Goal: Check status: Check status

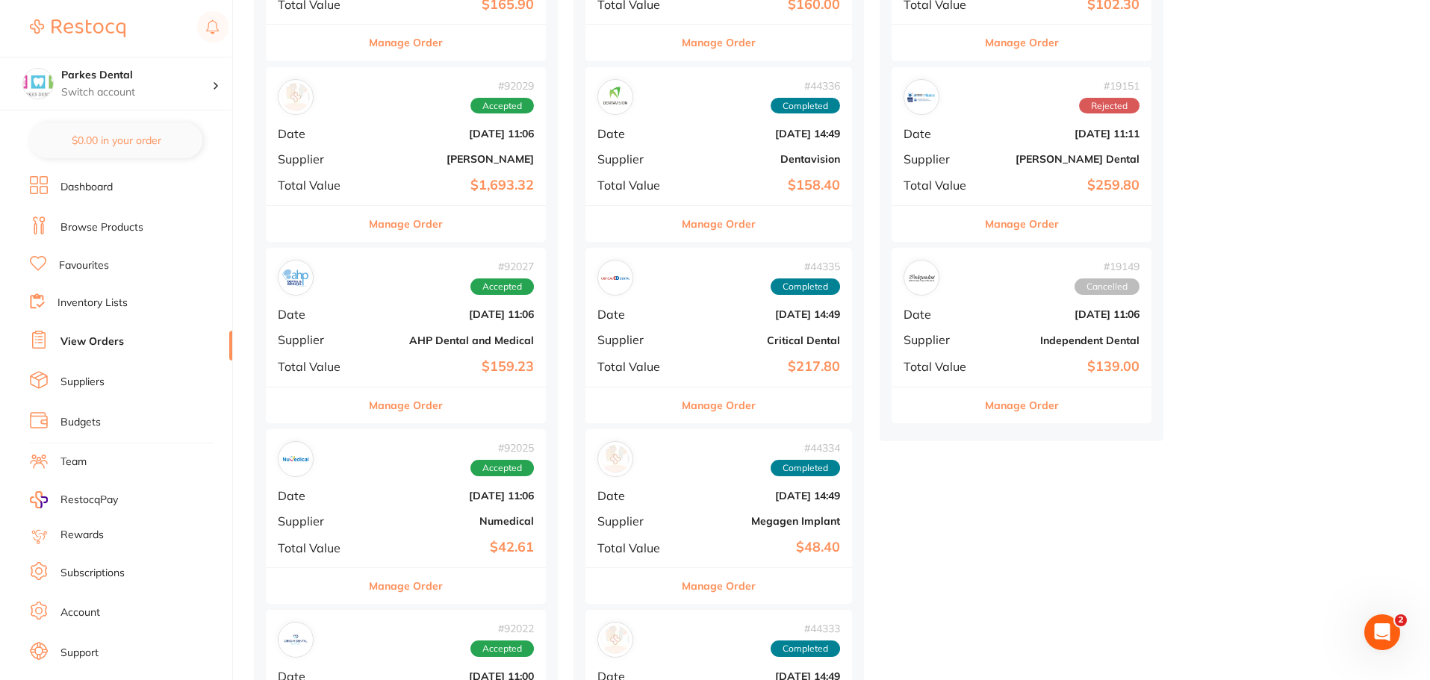
scroll to position [523, 0]
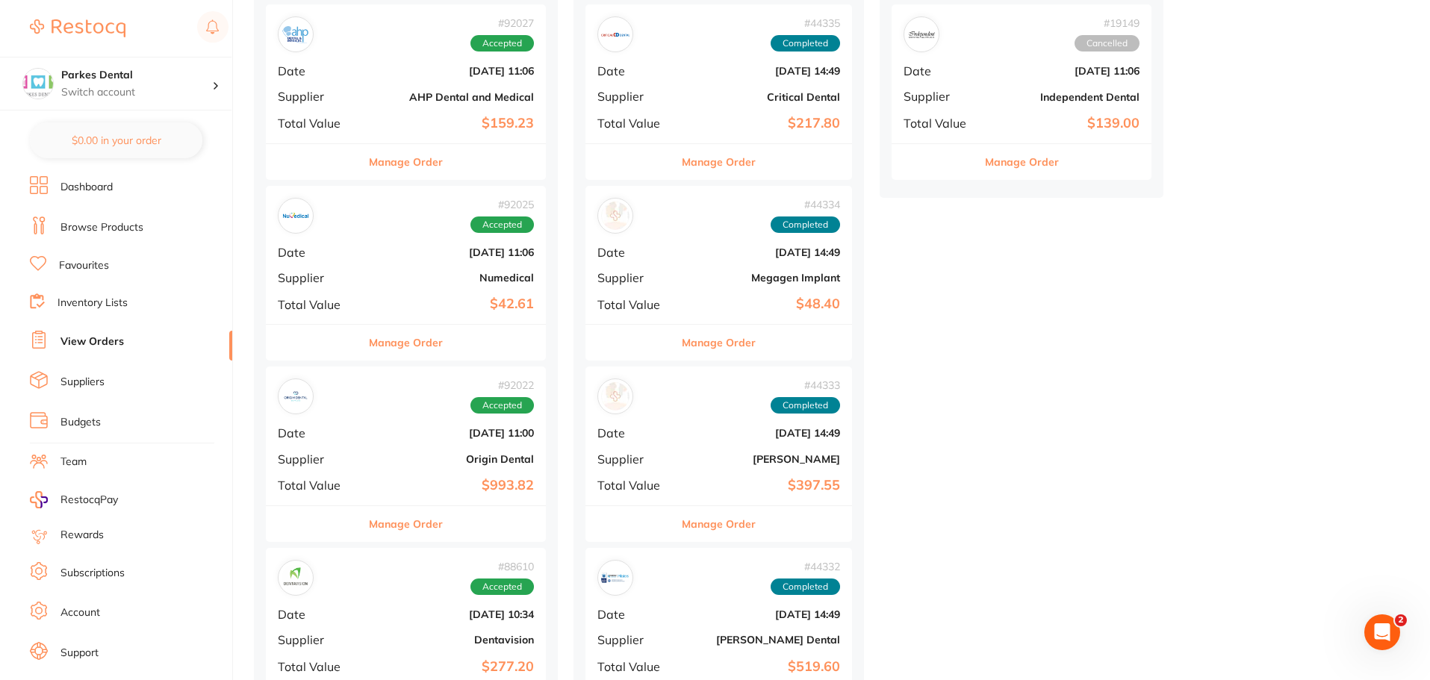
drag, startPoint x: 477, startPoint y: 614, endPoint x: 476, endPoint y: 585, distance: 29.2
click at [477, 617] on div "# 88610 Accepted Date [DATE] 10:34 Supplier Dentavision Total Value $277.20" at bounding box center [406, 617] width 280 height 138
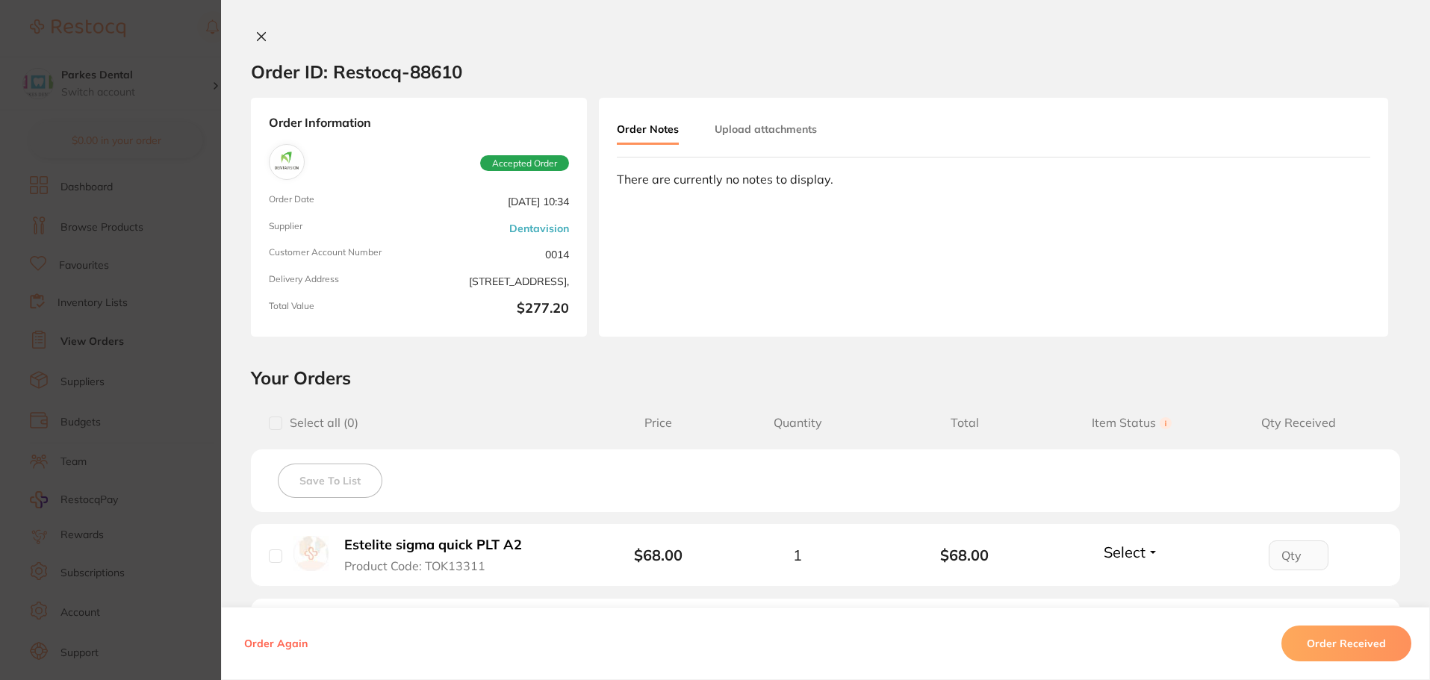
scroll to position [1195, 0]
click at [139, 328] on section "Order ID: Restocq- 88610 Order Information Accepted Order Order Date [DATE] 10:…" at bounding box center [715, 340] width 1430 height 680
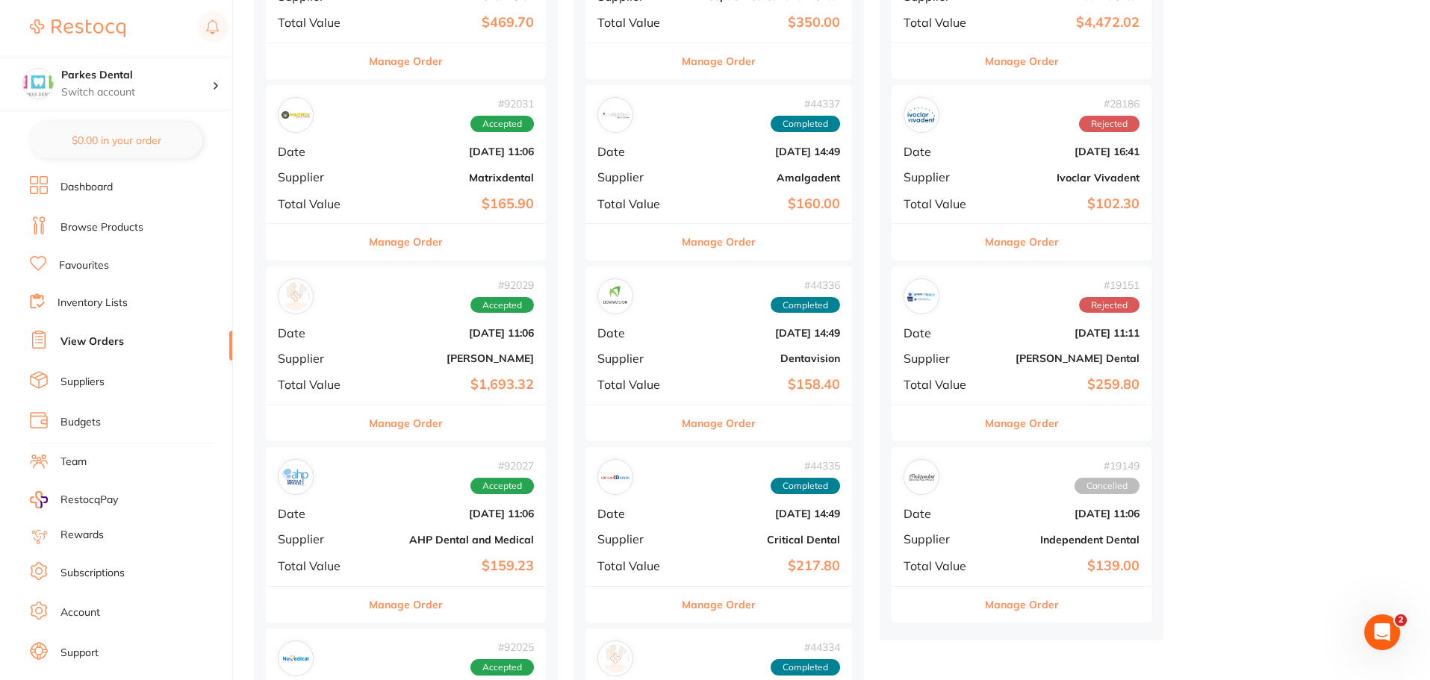
scroll to position [299, 0]
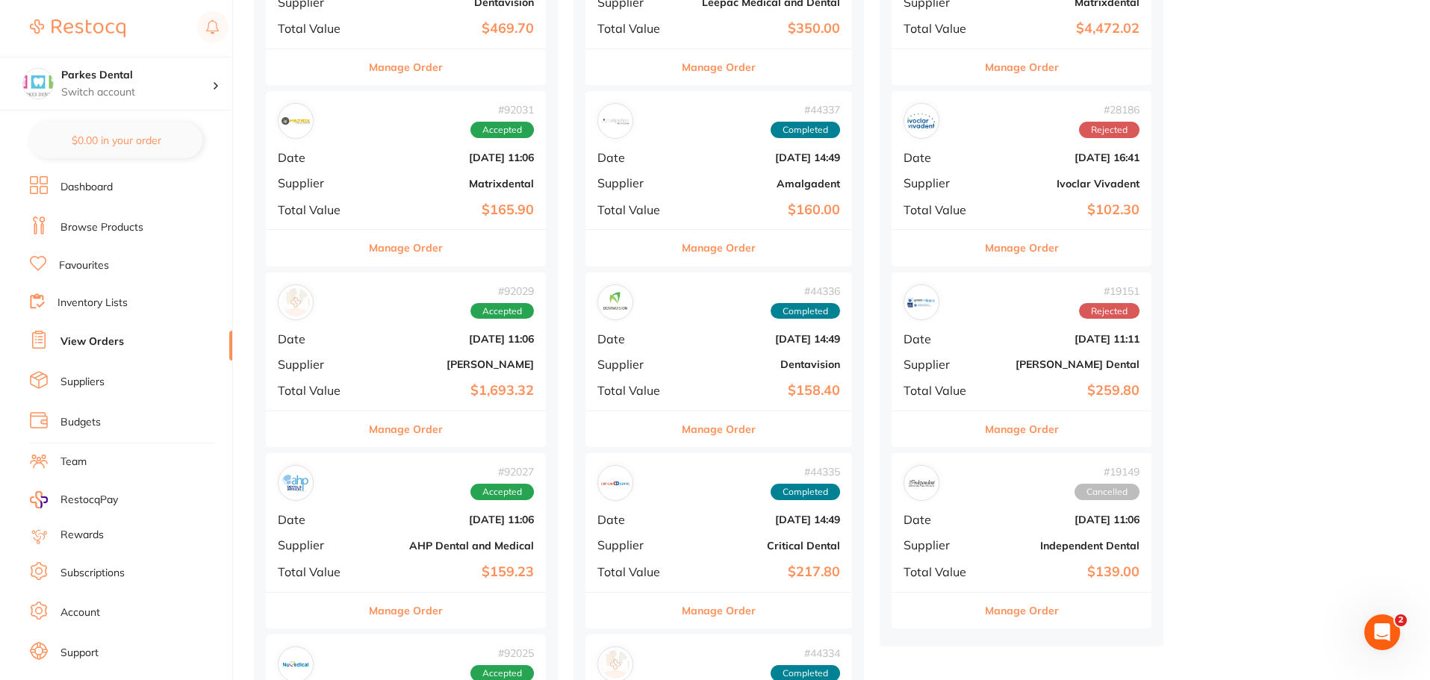
click at [420, 190] on div "# 92031 Accepted Date [DATE] 11:06 Supplier Matrixdental Total Value $165.90" at bounding box center [406, 160] width 280 height 138
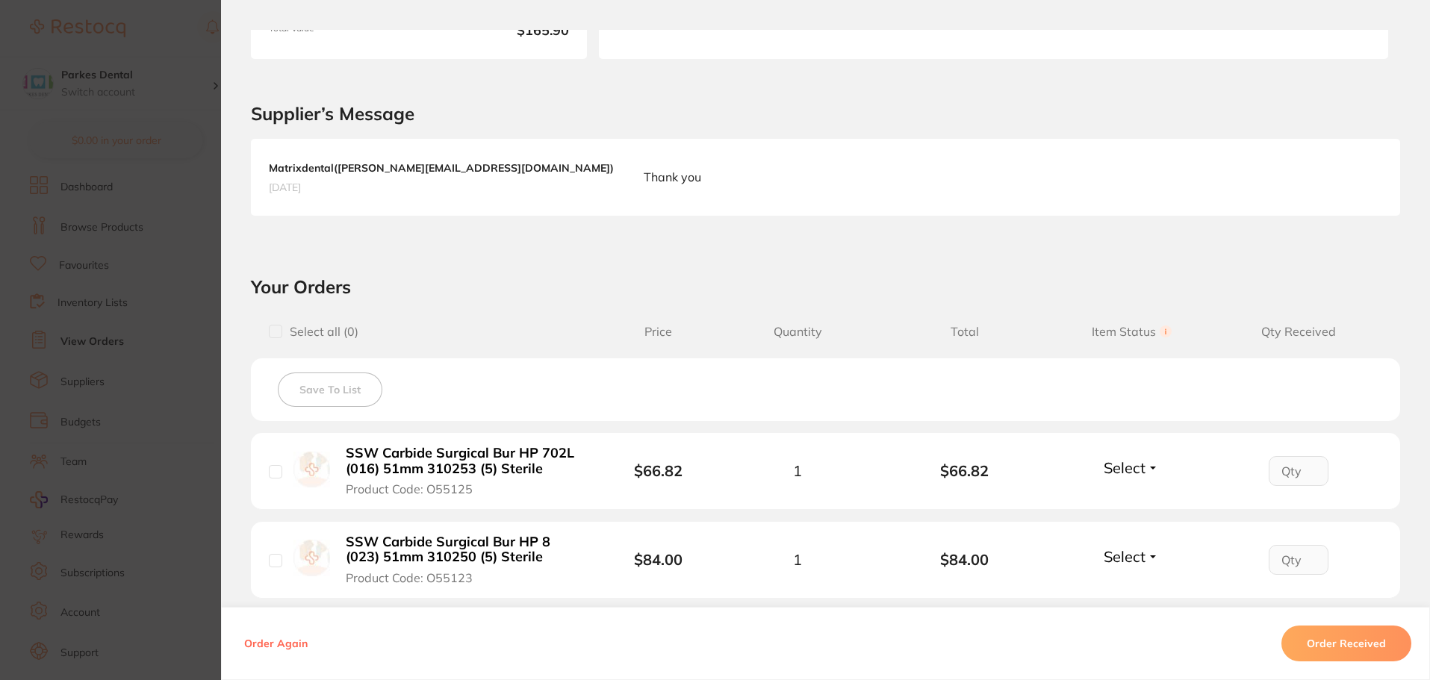
scroll to position [353, 0]
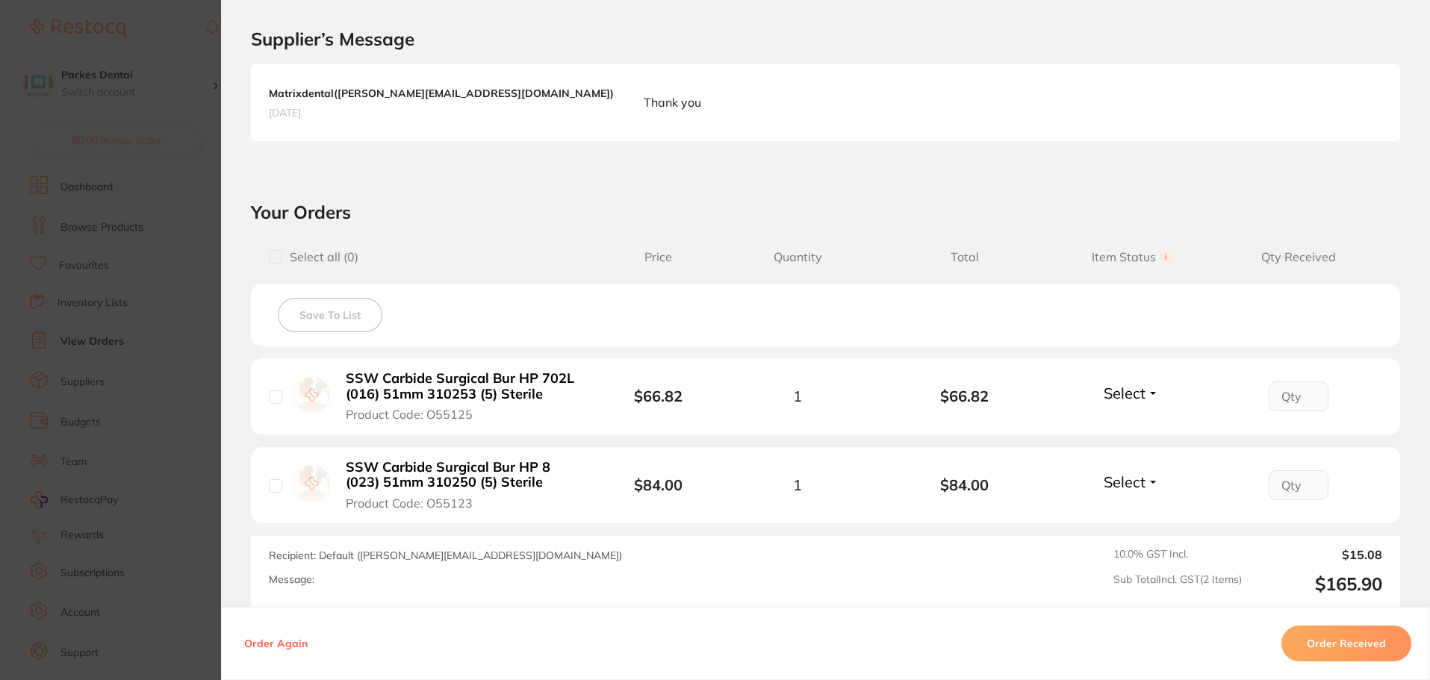
click at [1126, 399] on span "Select" at bounding box center [1125, 393] width 42 height 19
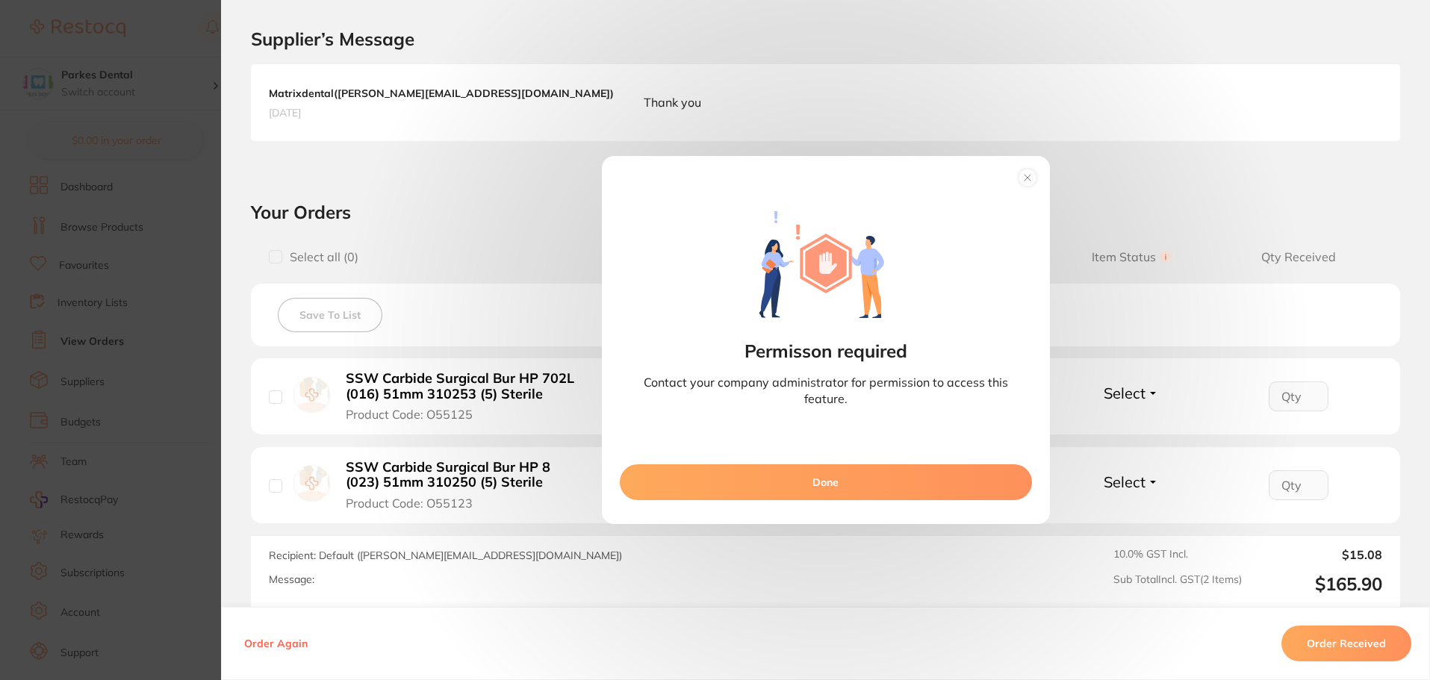
click at [1027, 177] on icon at bounding box center [1028, 178] width 6 height 6
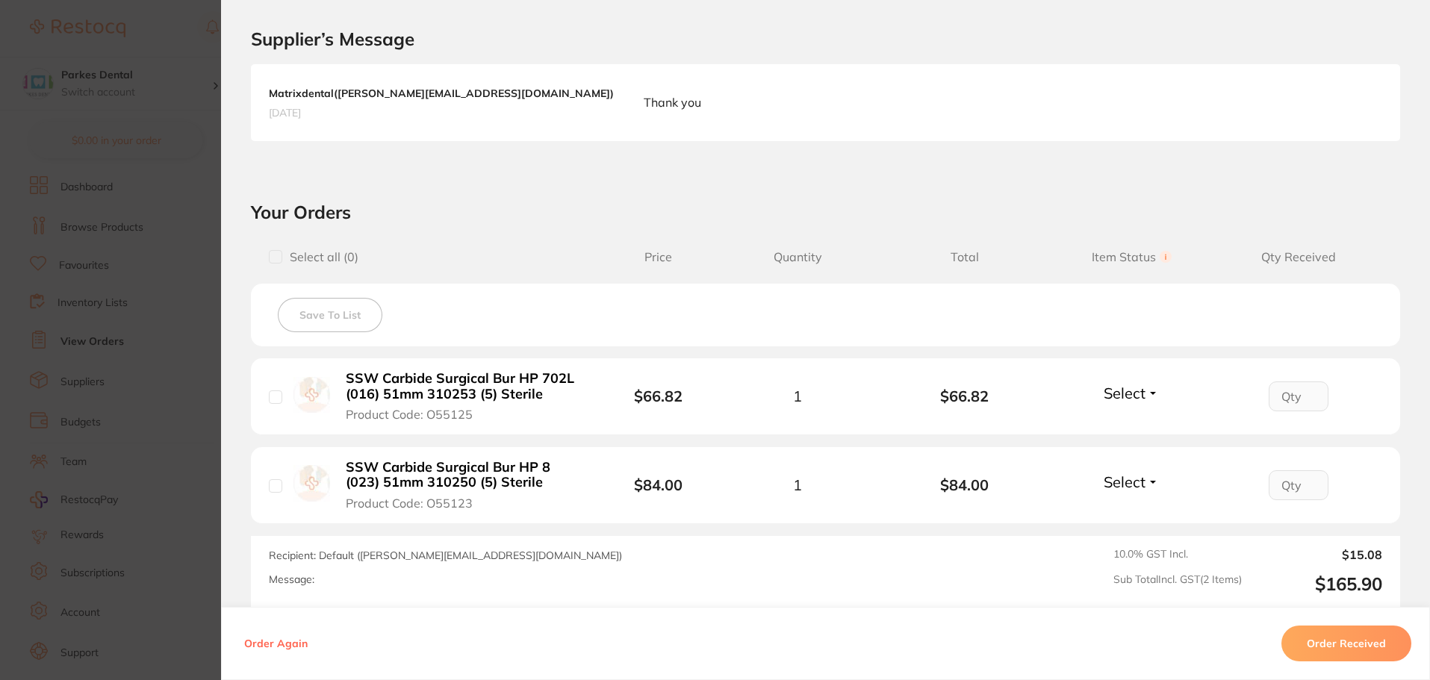
click at [1131, 485] on span "Select" at bounding box center [1125, 482] width 42 height 19
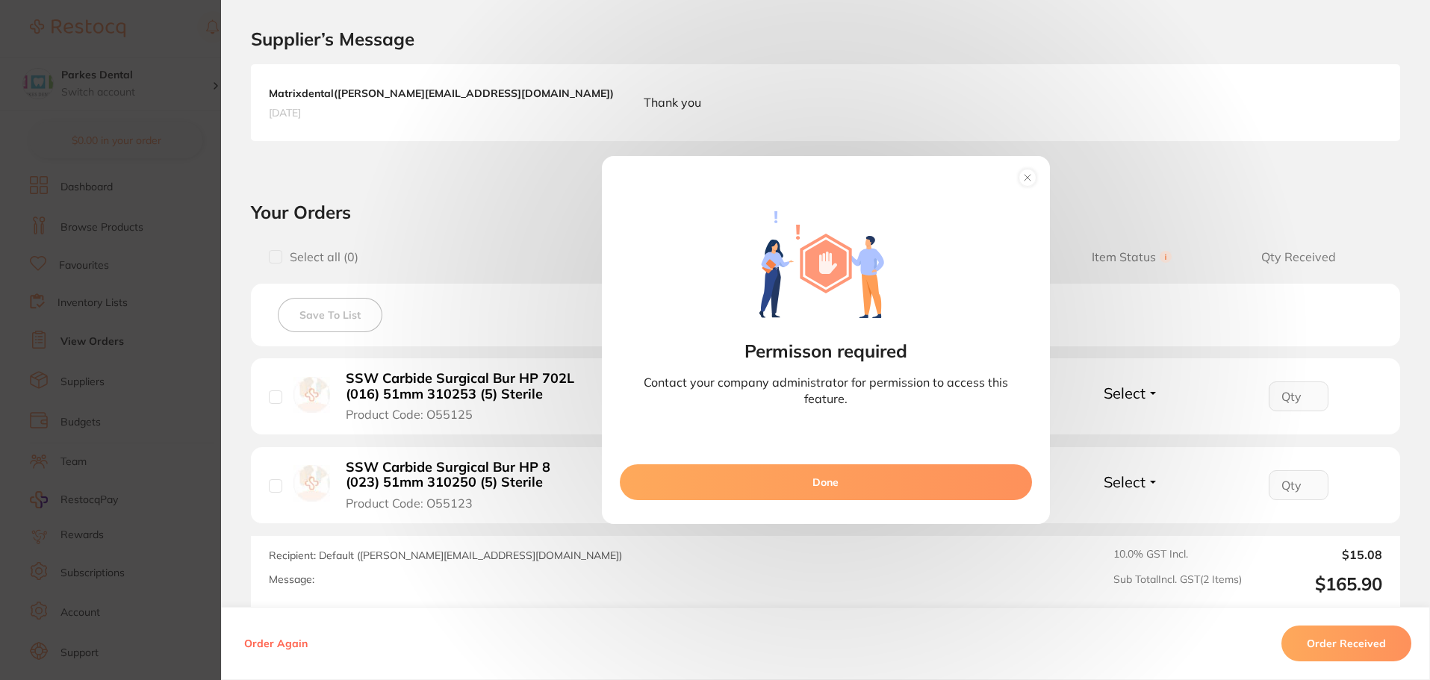
click at [1028, 180] on circle at bounding box center [1027, 178] width 17 height 17
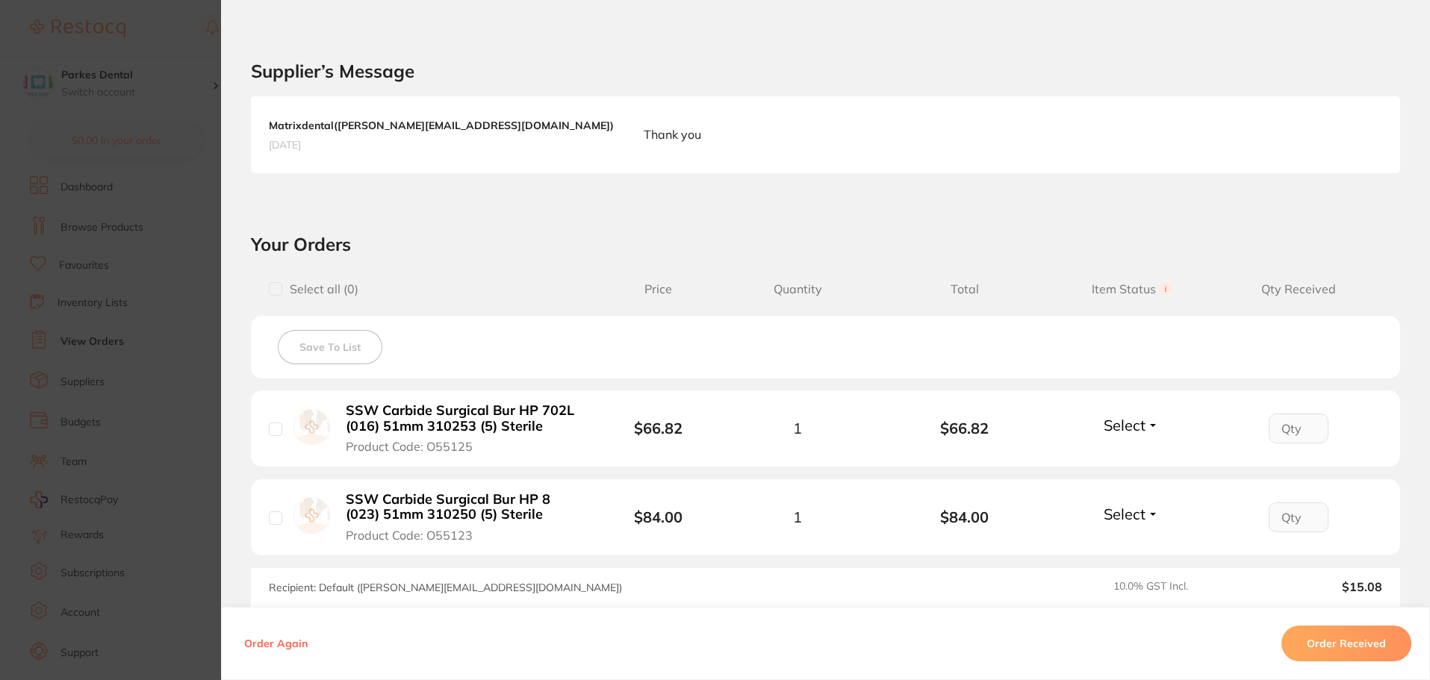
scroll to position [278, 0]
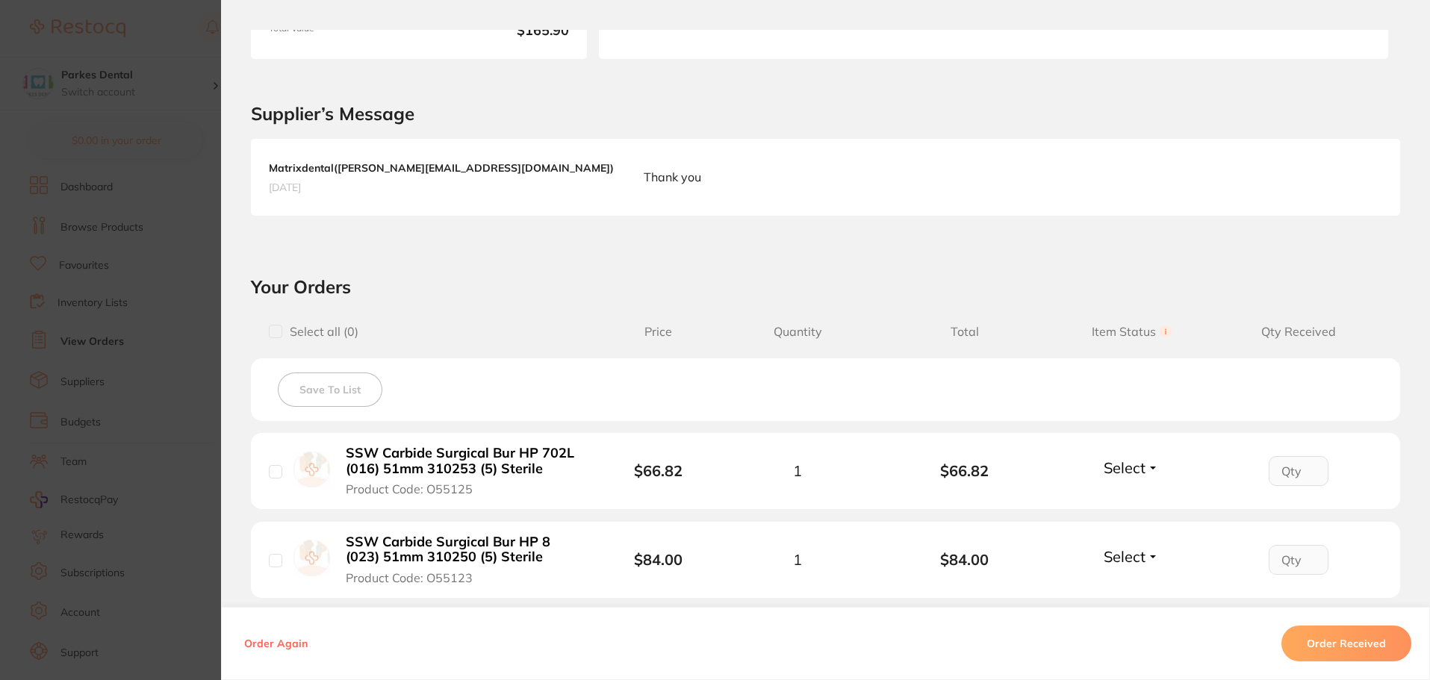
click at [276, 472] on input "checkbox" at bounding box center [275, 471] width 13 height 13
click at [1142, 470] on button "Select" at bounding box center [1131, 468] width 64 height 19
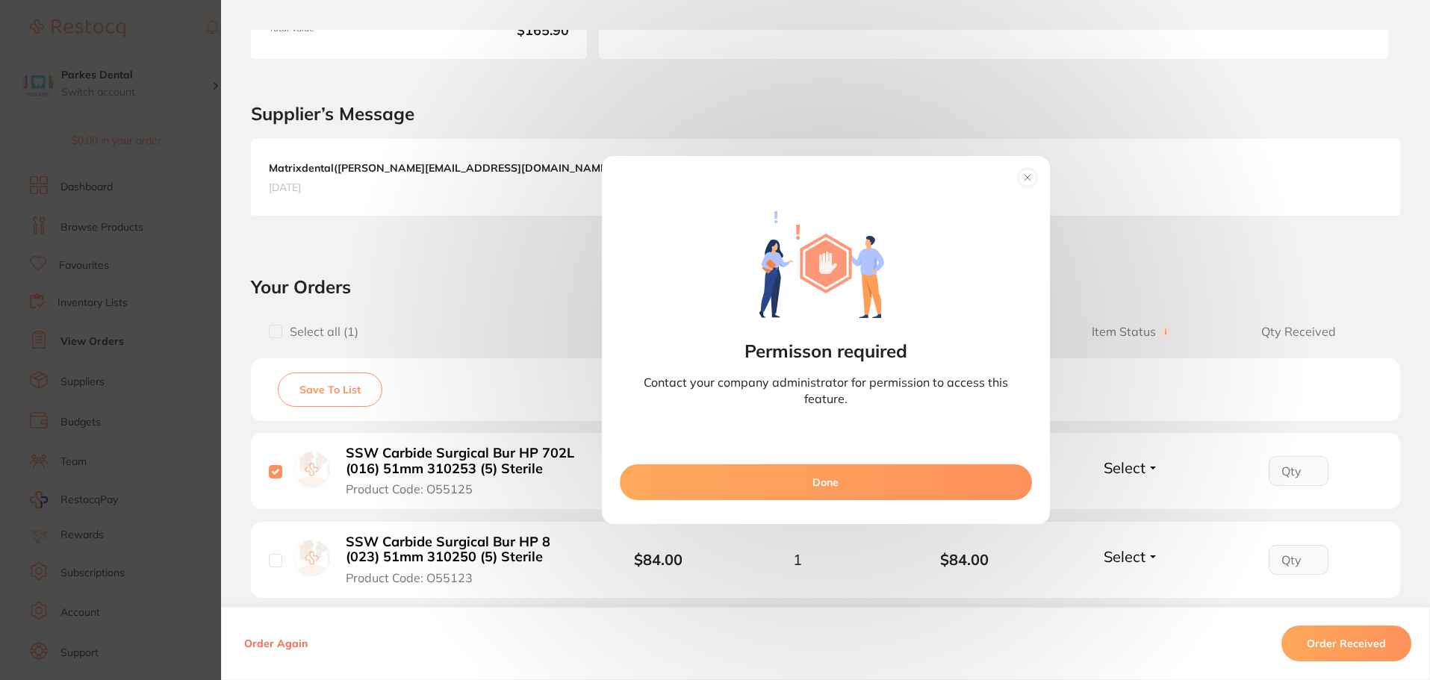
click at [1022, 173] on circle at bounding box center [1027, 178] width 17 height 17
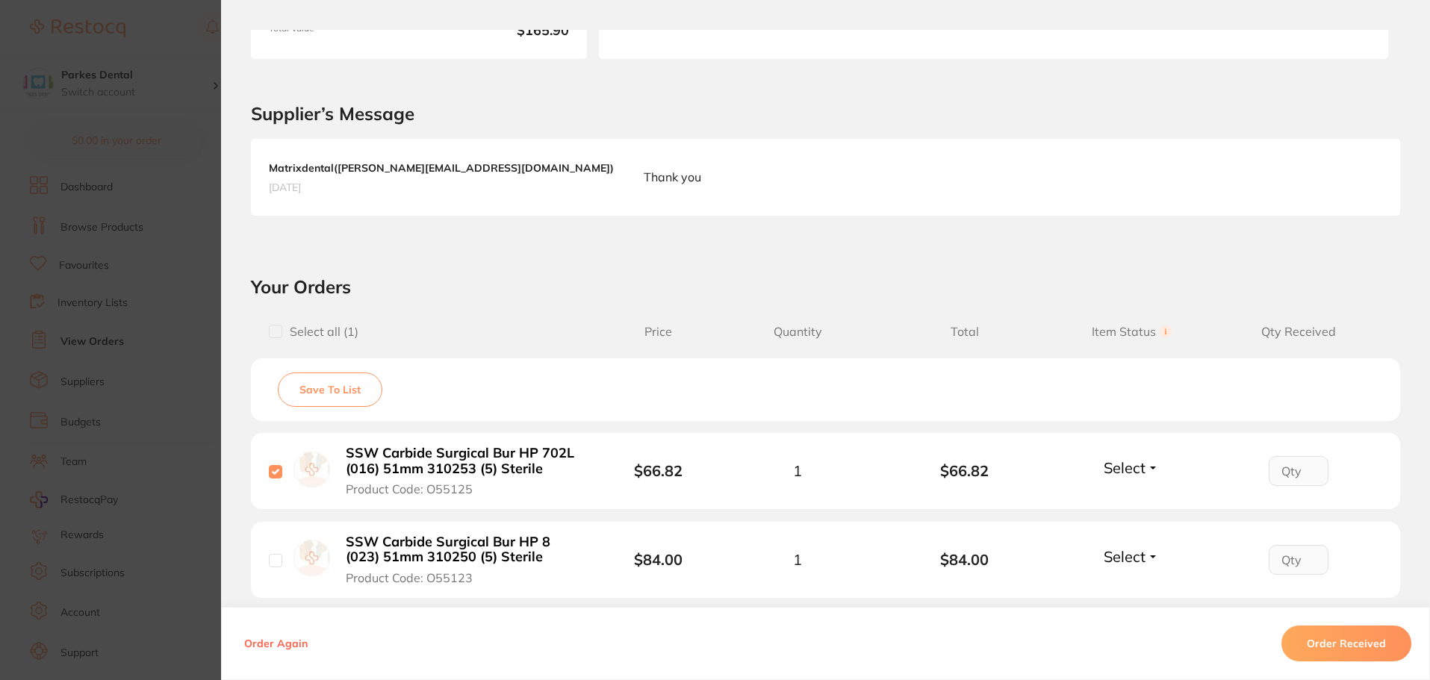
click at [273, 472] on input "checkbox" at bounding box center [275, 471] width 13 height 13
checkbox input "false"
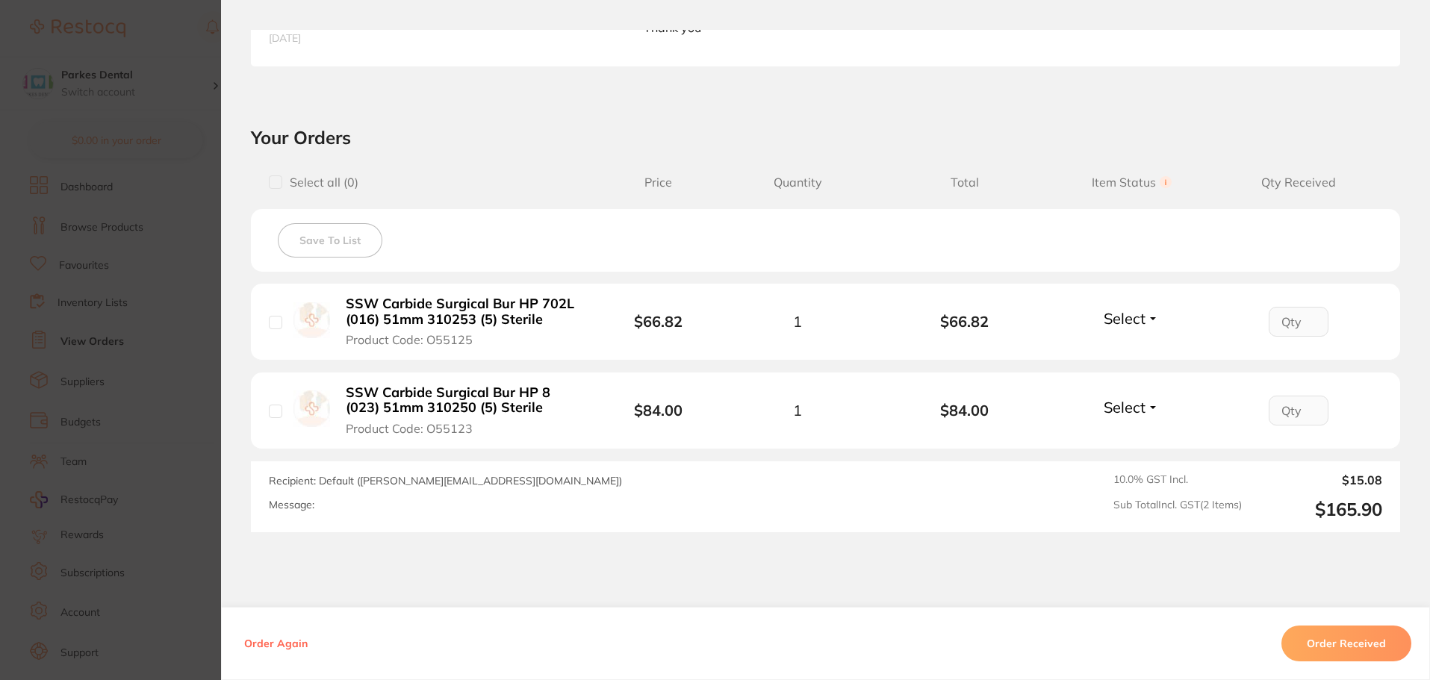
scroll to position [502, 0]
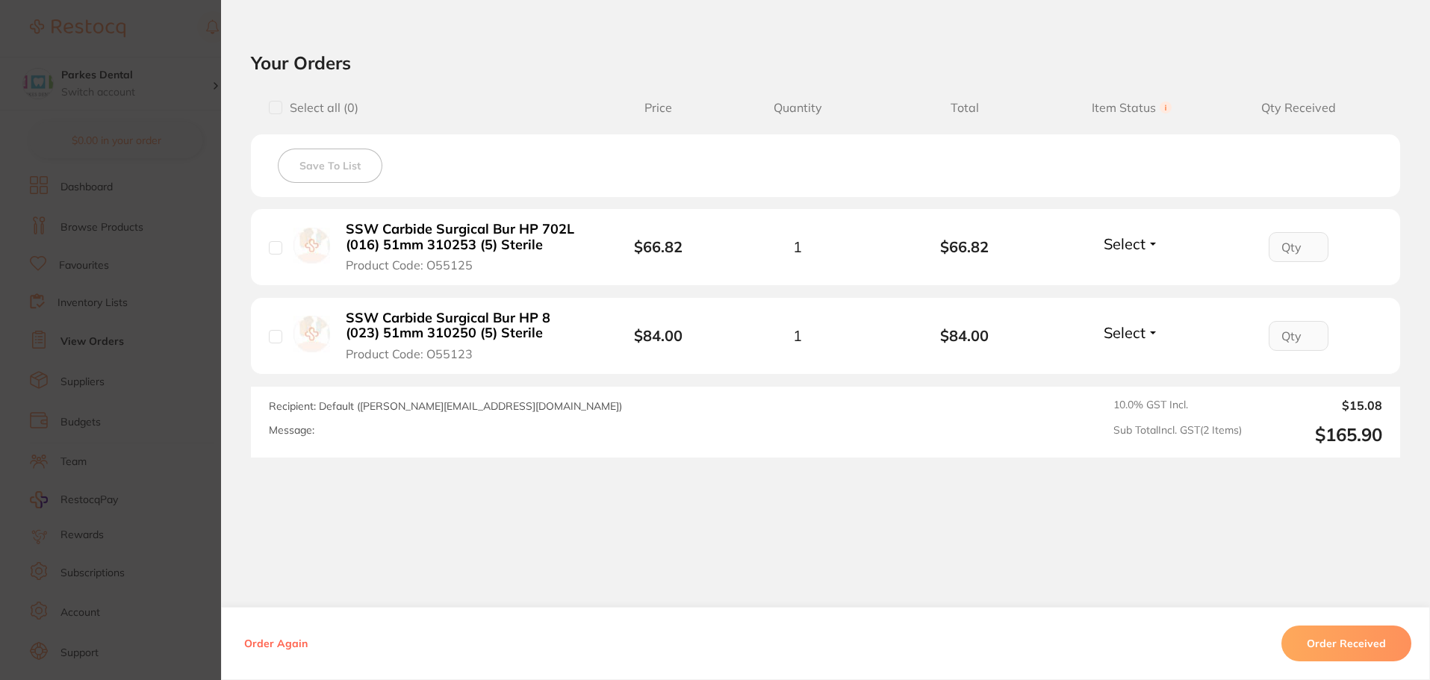
click at [1345, 648] on button "Order Received" at bounding box center [1347, 644] width 130 height 36
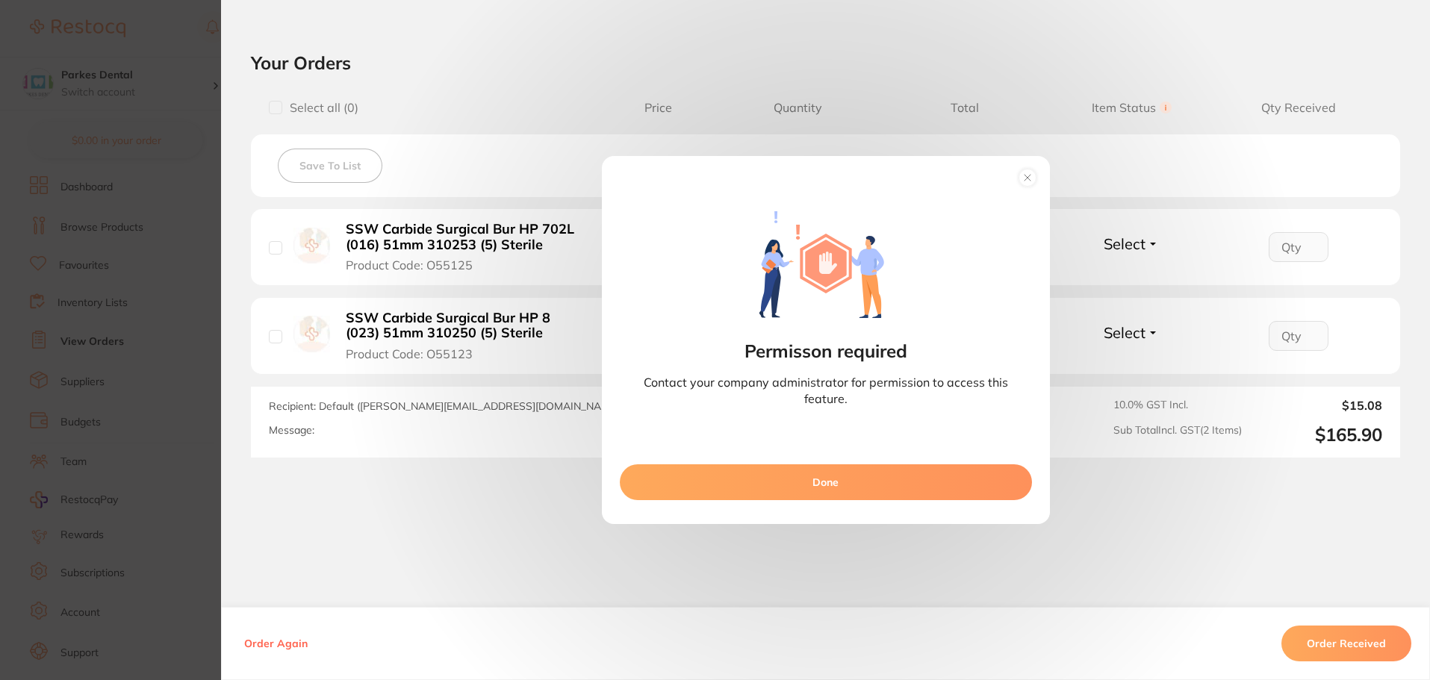
click at [877, 480] on button "Done" at bounding box center [826, 483] width 412 height 36
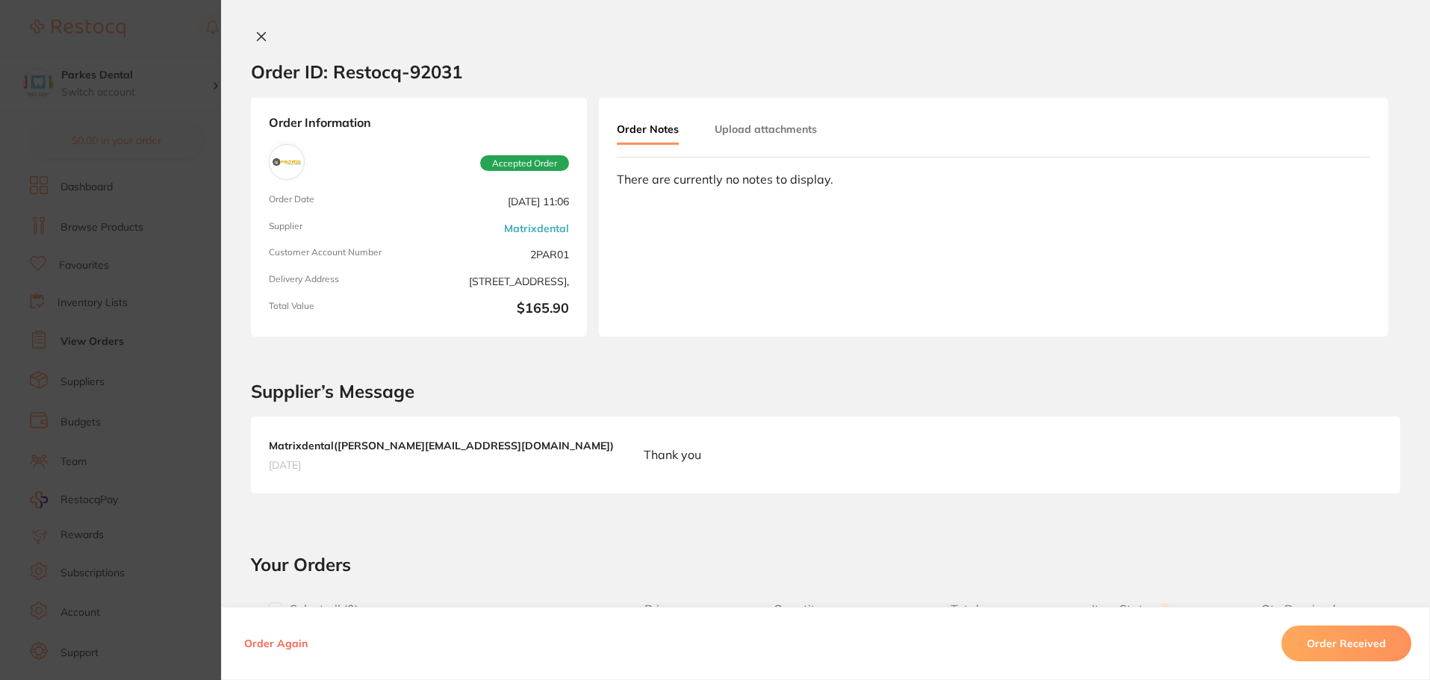
scroll to position [448, 0]
click at [87, 320] on section "Order ID: Restocq- 92031 Order Information Accepted Order Order Date [DATE] 11:…" at bounding box center [715, 340] width 1430 height 680
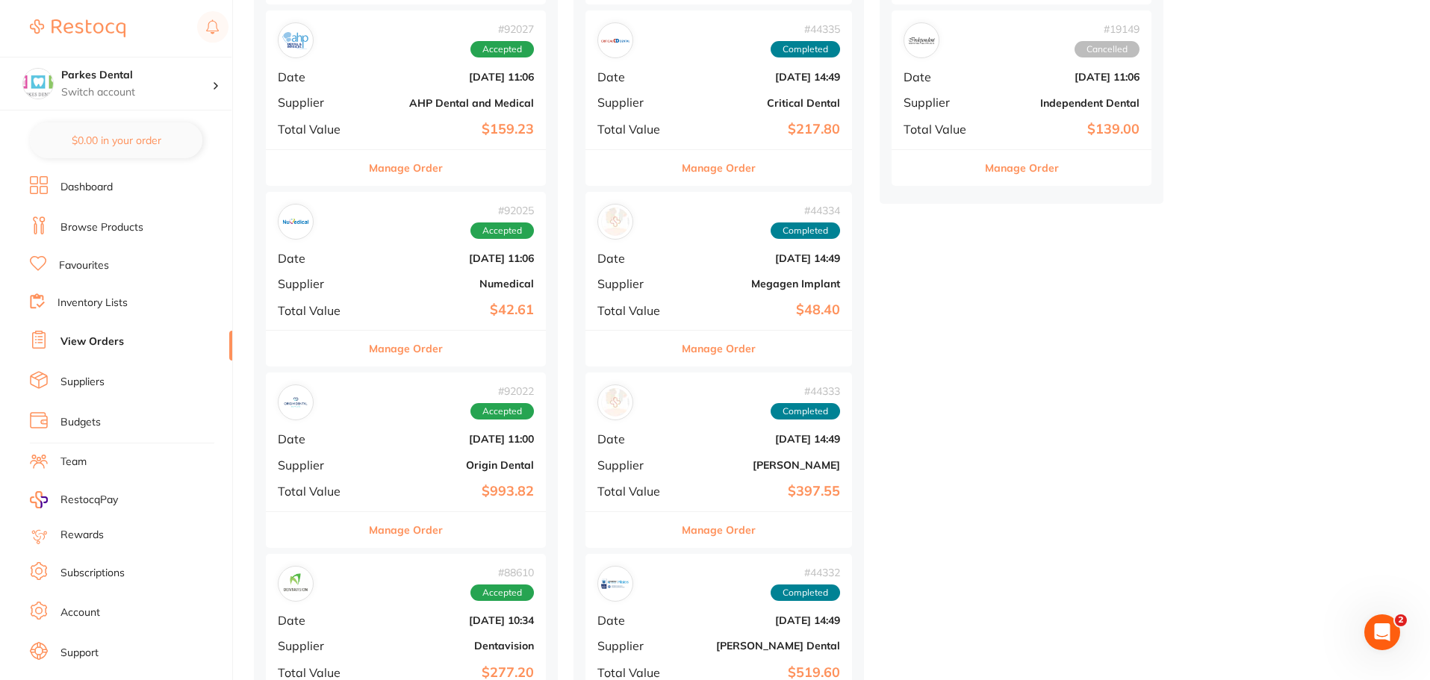
scroll to position [822, 0]
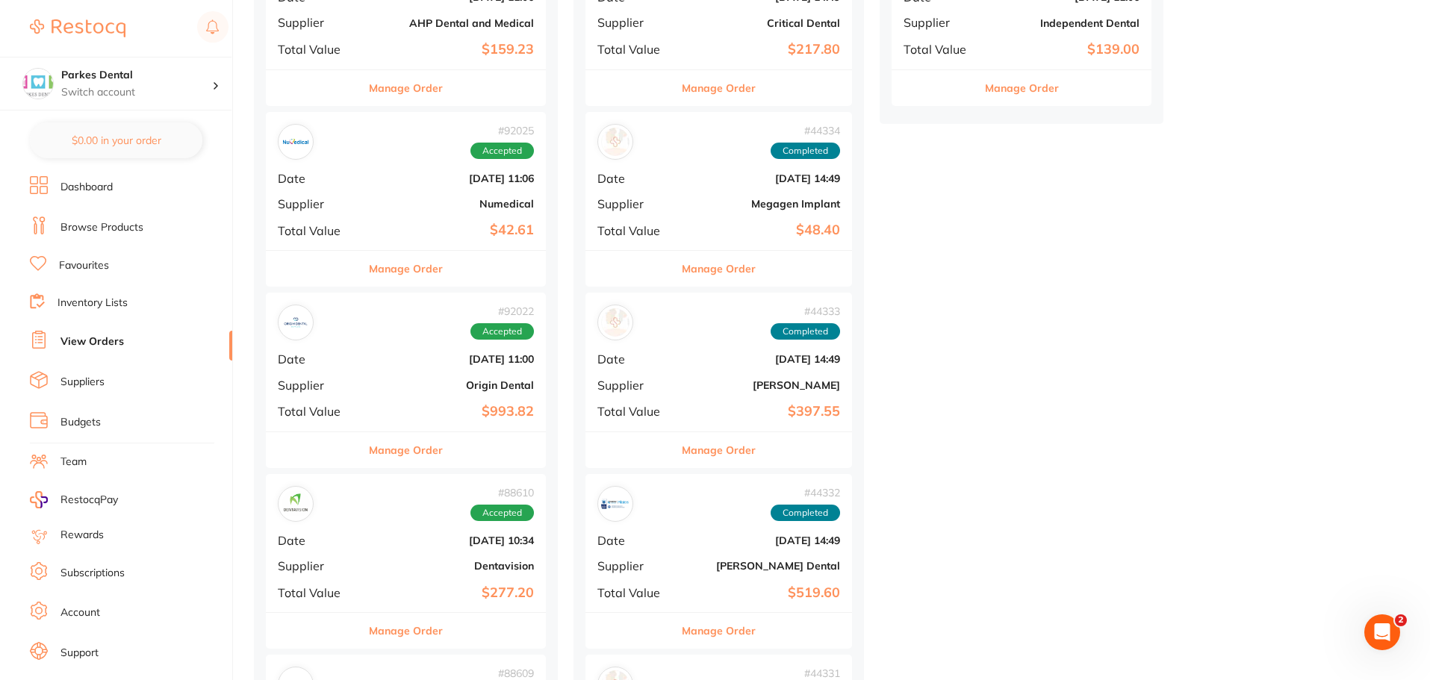
click at [342, 395] on div "# 92022 Accepted Date [DATE] 11:00 Supplier Origin Dental Total Value $993.82" at bounding box center [406, 362] width 280 height 138
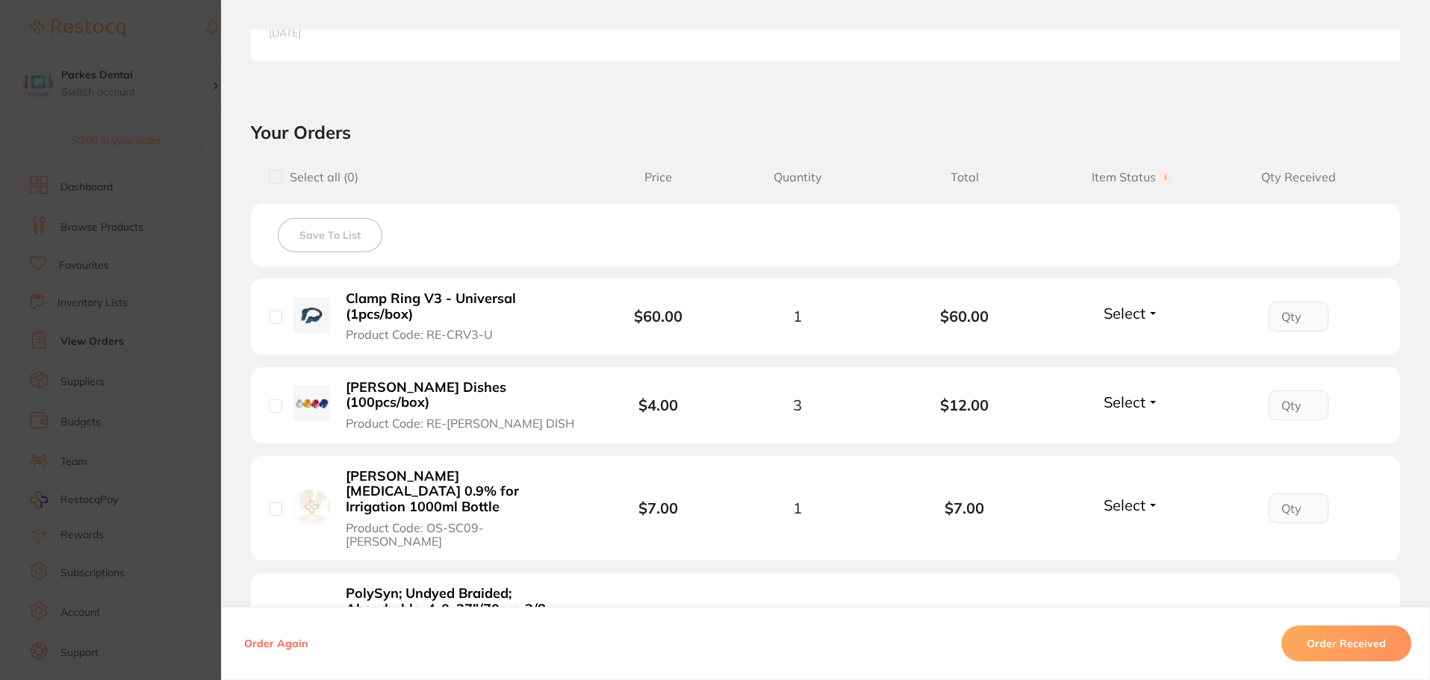
scroll to position [523, 0]
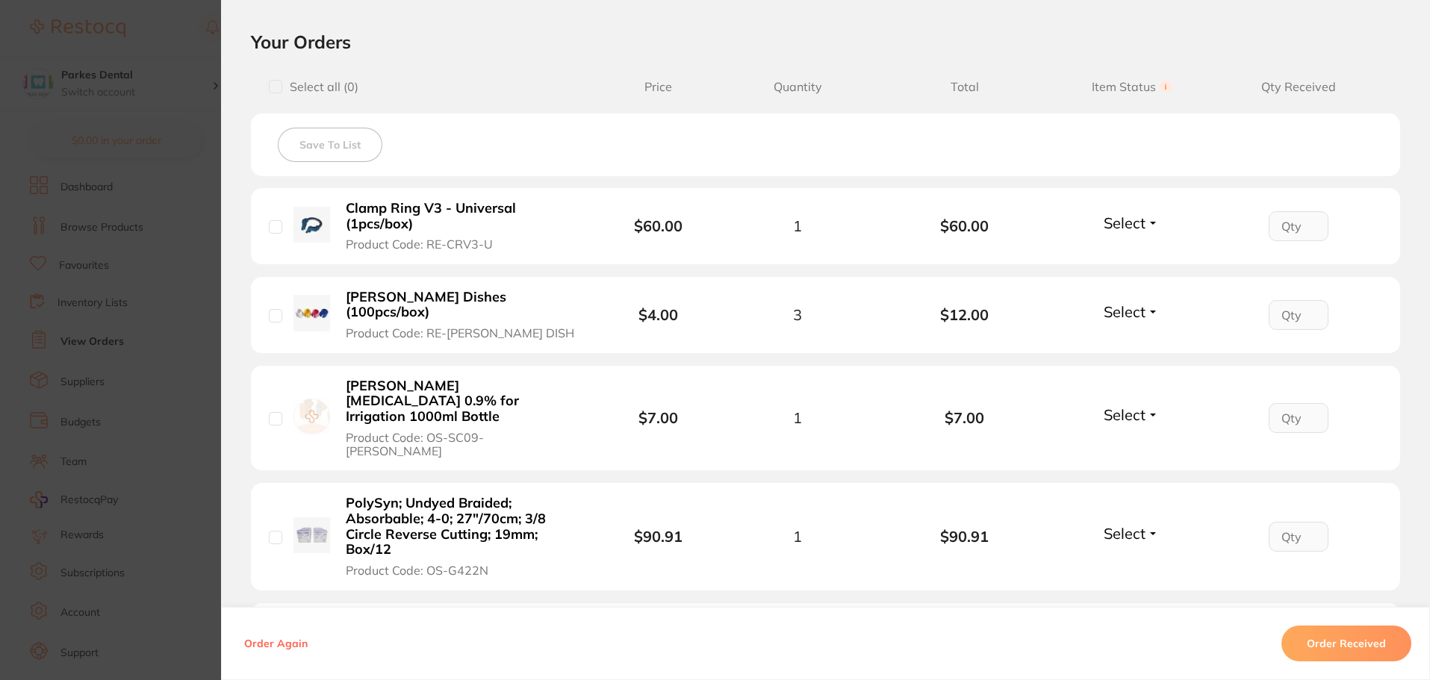
click at [1124, 227] on span "Select" at bounding box center [1125, 223] width 42 height 19
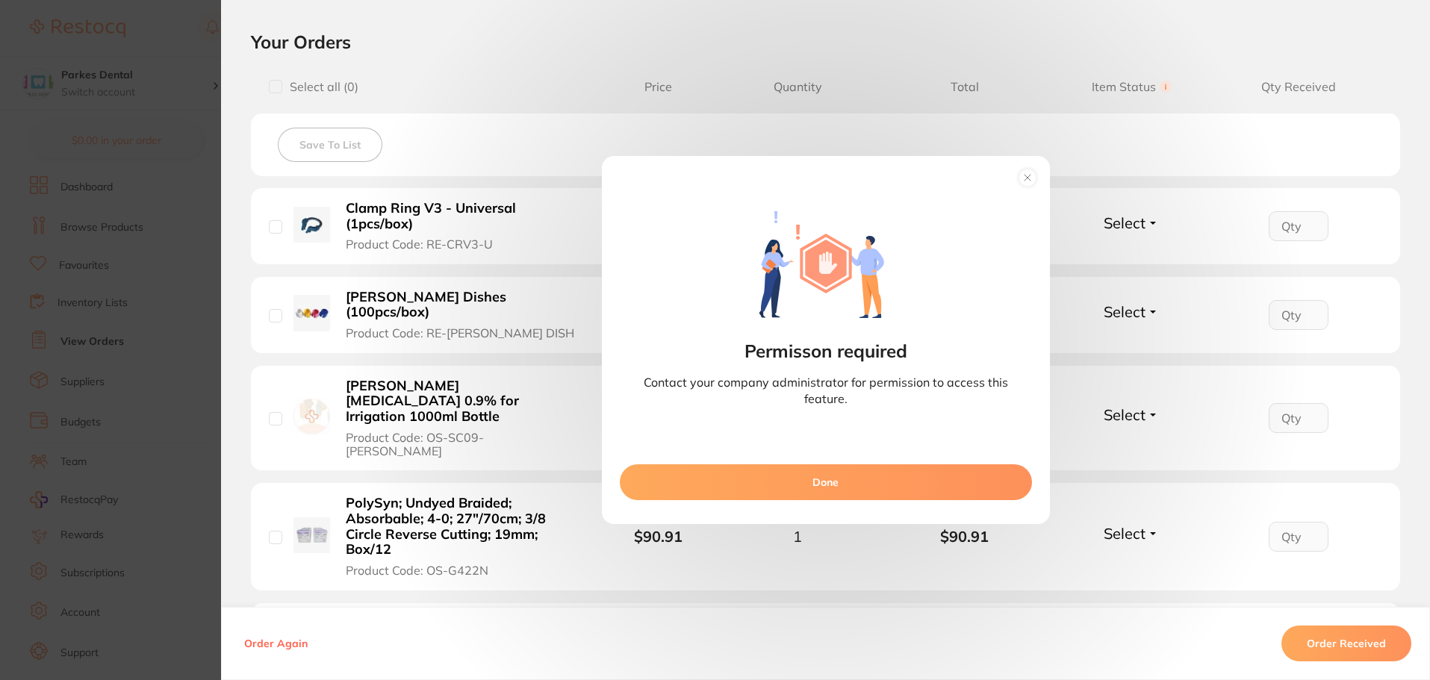
click at [1029, 181] on circle at bounding box center [1027, 178] width 17 height 17
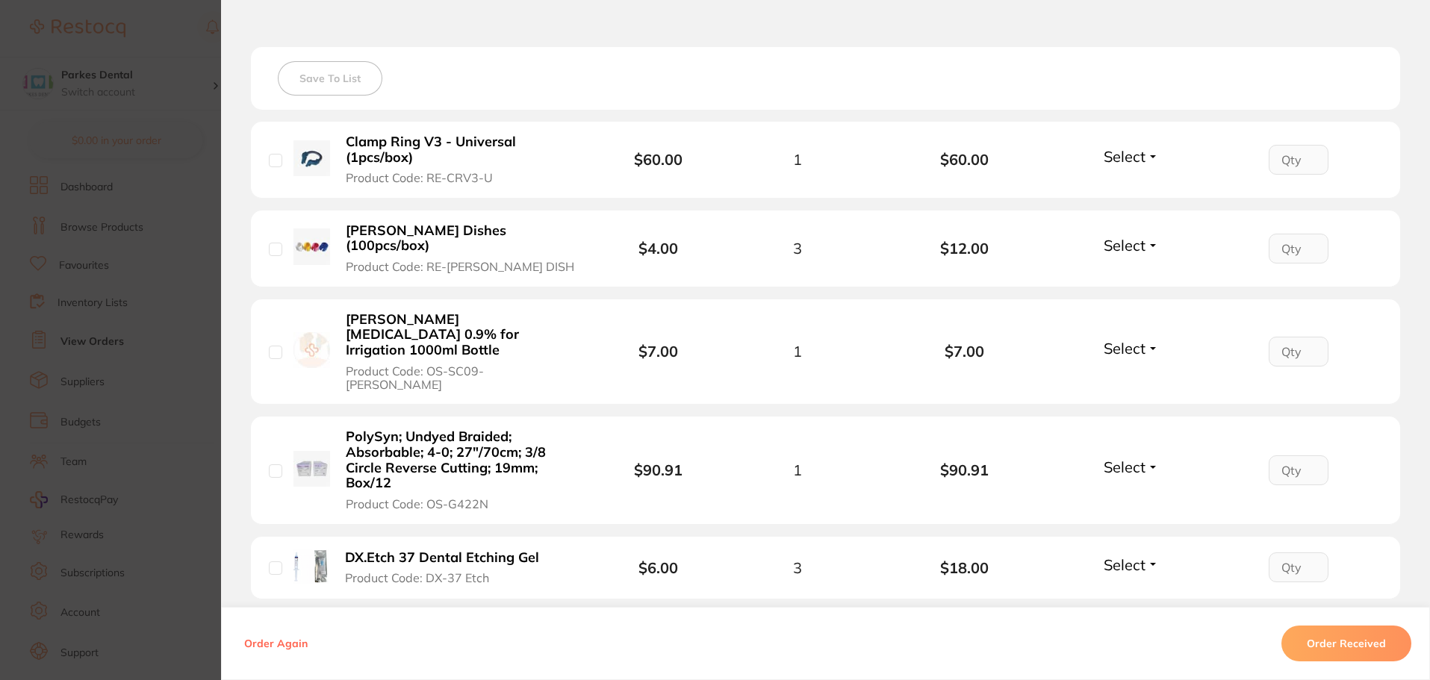
scroll to position [822, 0]
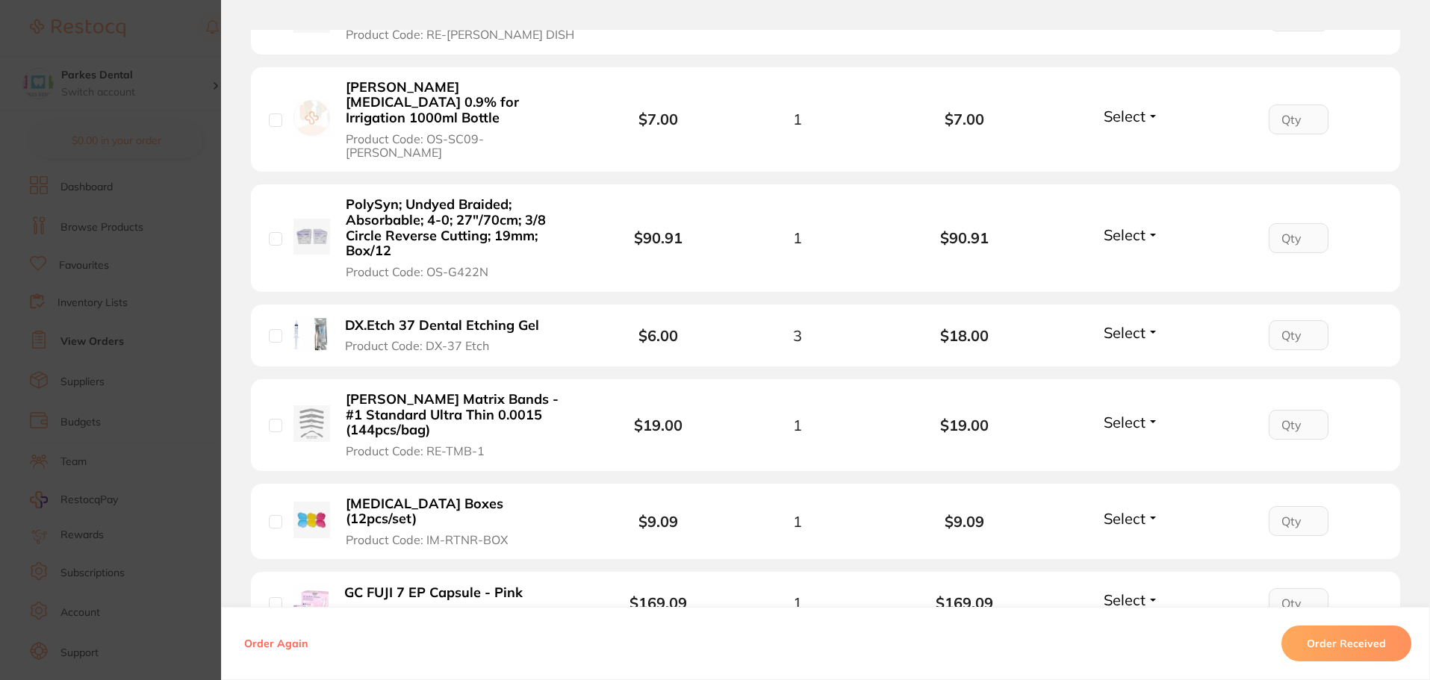
click at [1142, 323] on span "Select" at bounding box center [1125, 332] width 42 height 19
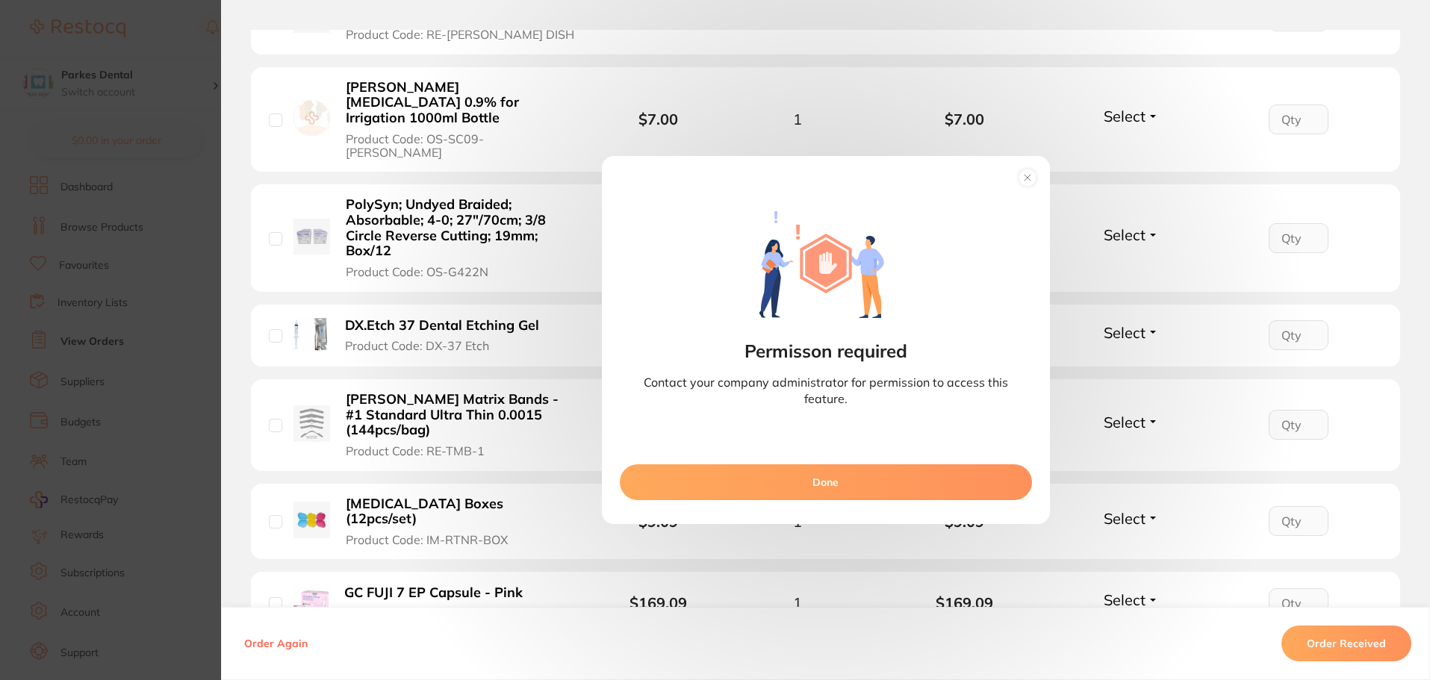
click at [1027, 185] on circle at bounding box center [1027, 178] width 17 height 17
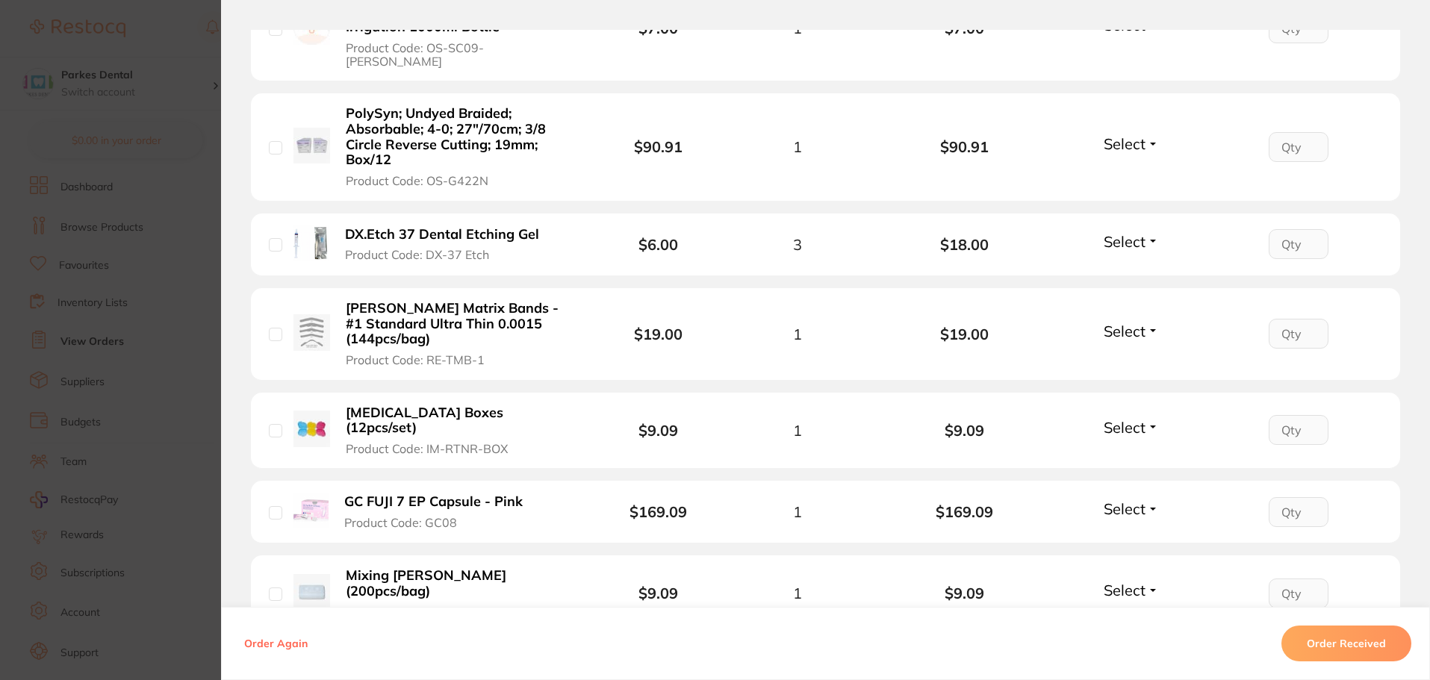
scroll to position [1046, 0]
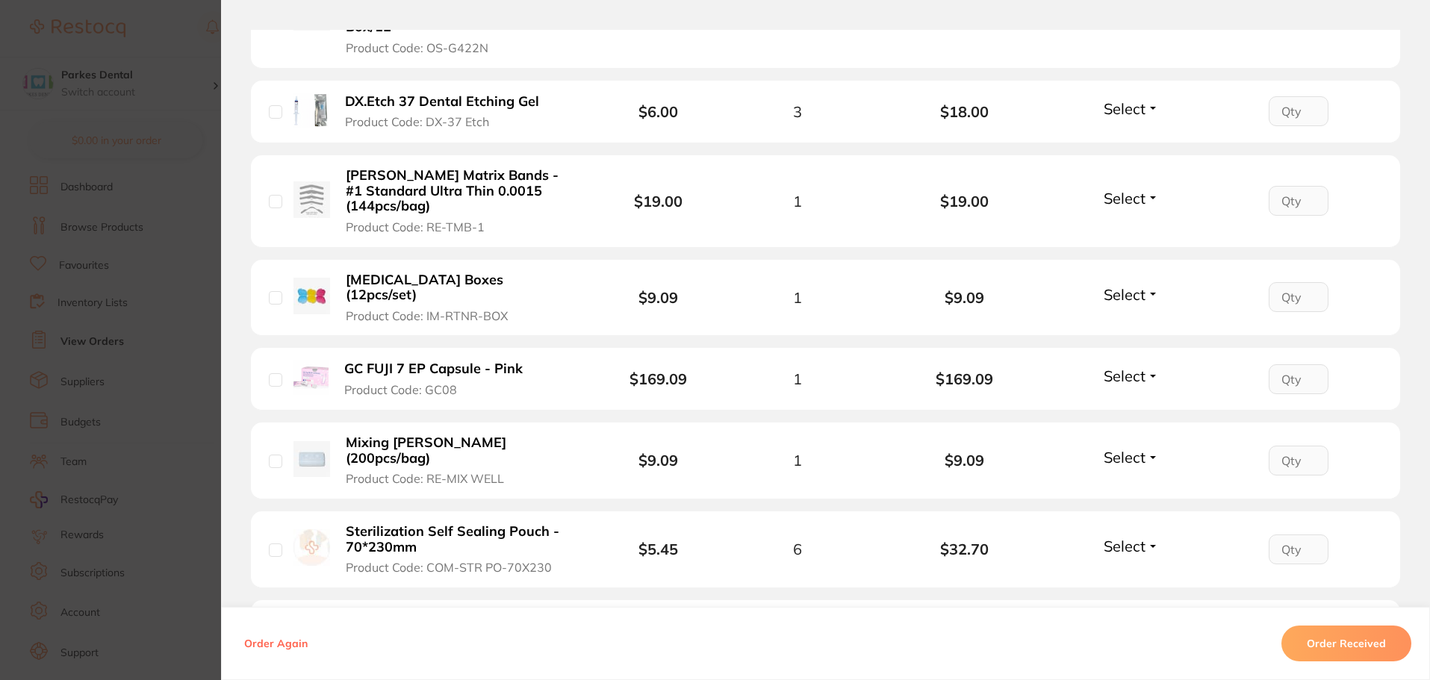
click at [154, 130] on section "Order ID: Restocq- 92022 Order Information Accepted Order Order Date [DATE] 11:…" at bounding box center [715, 340] width 1430 height 680
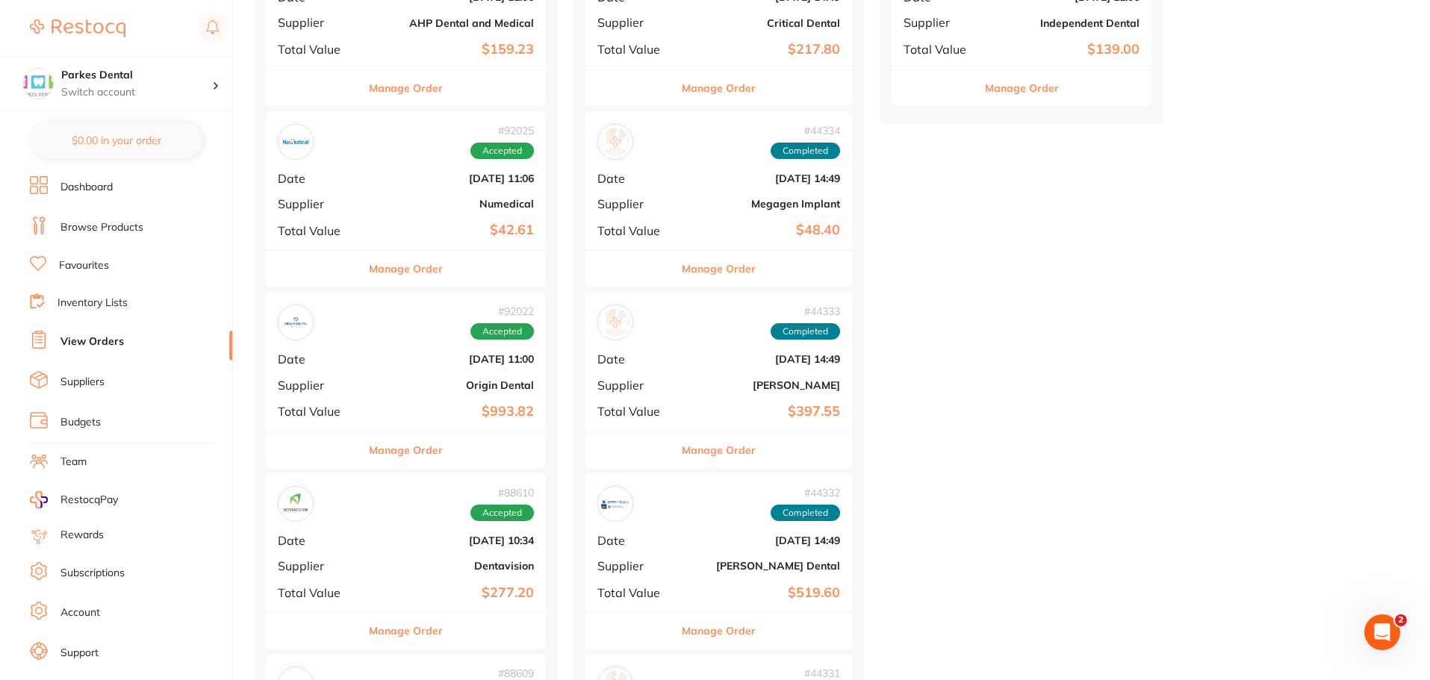
scroll to position [1120, 0]
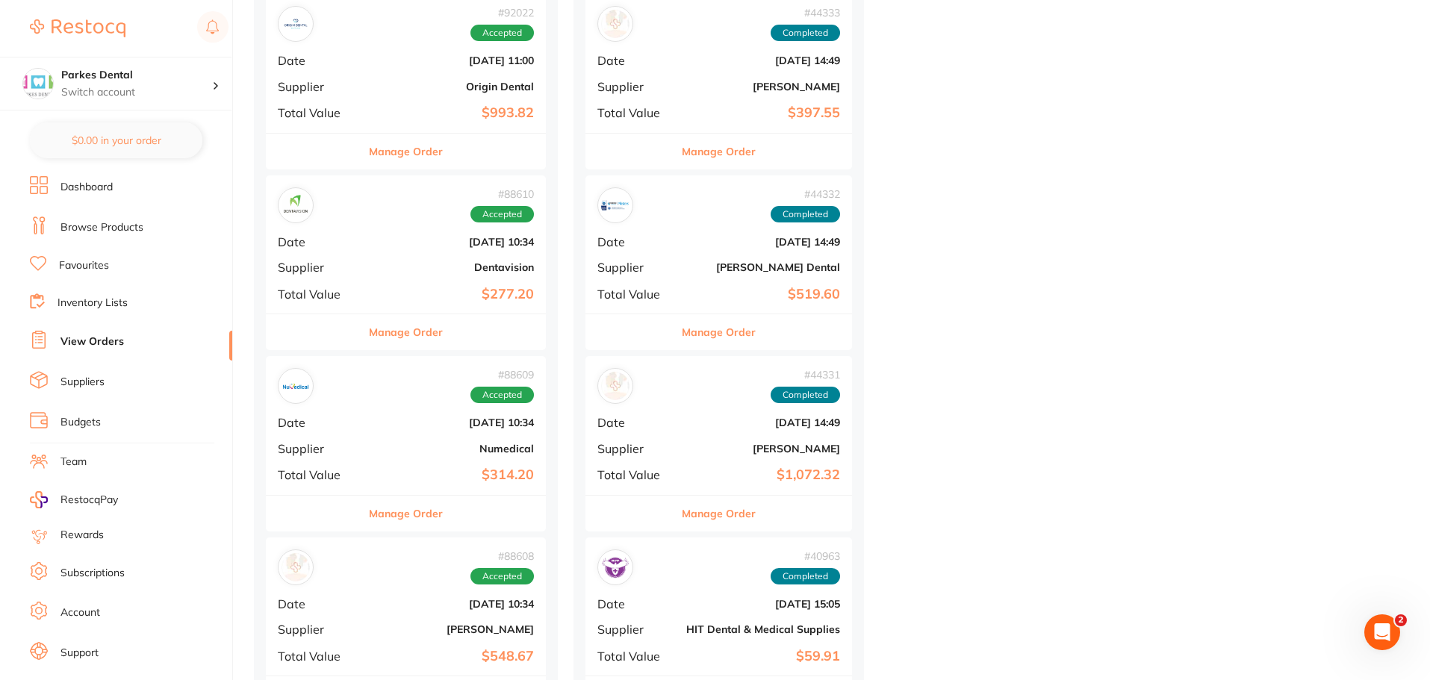
click at [463, 279] on div "# 88610 Accepted Date [DATE] 10:34 Supplier Dentavision Total Value $277.20" at bounding box center [406, 245] width 280 height 138
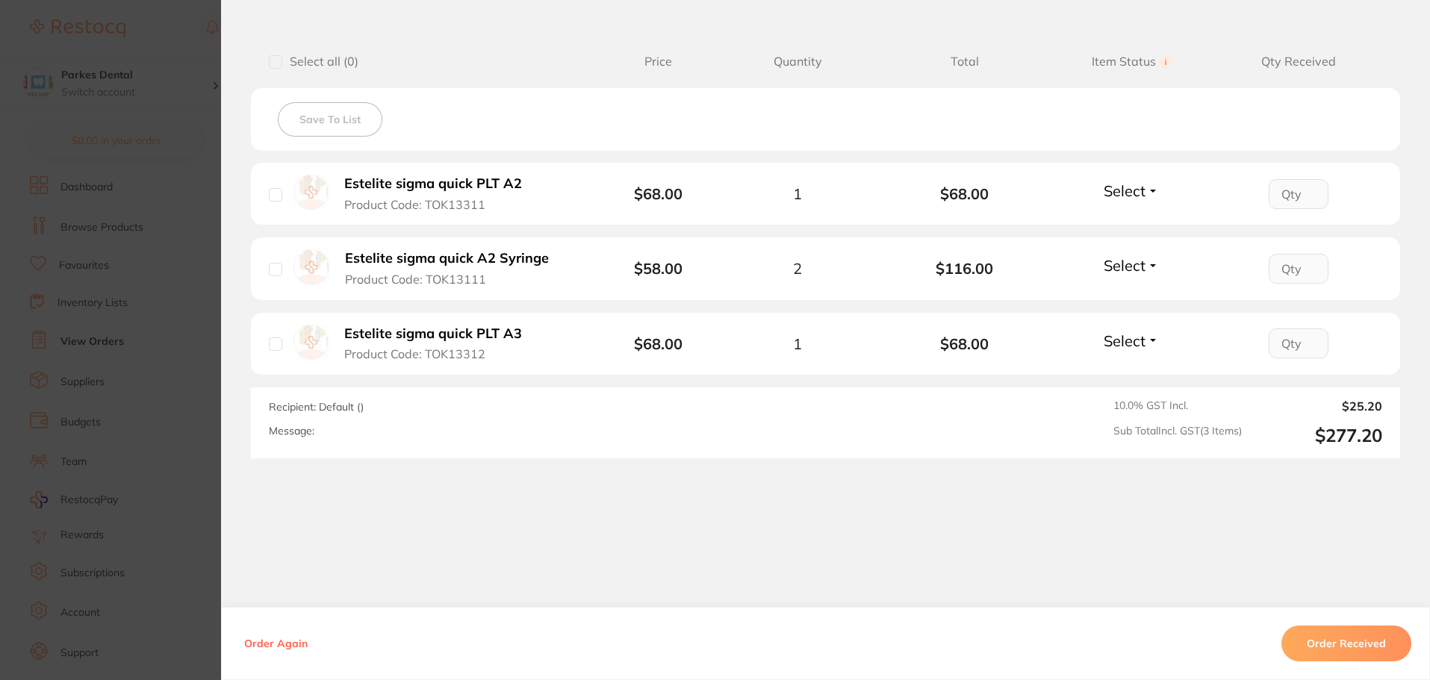
scroll to position [362, 0]
click at [506, 353] on button "Estelite sigma quick PLT A3 Product Code: TOK13312" at bounding box center [439, 343] width 199 height 37
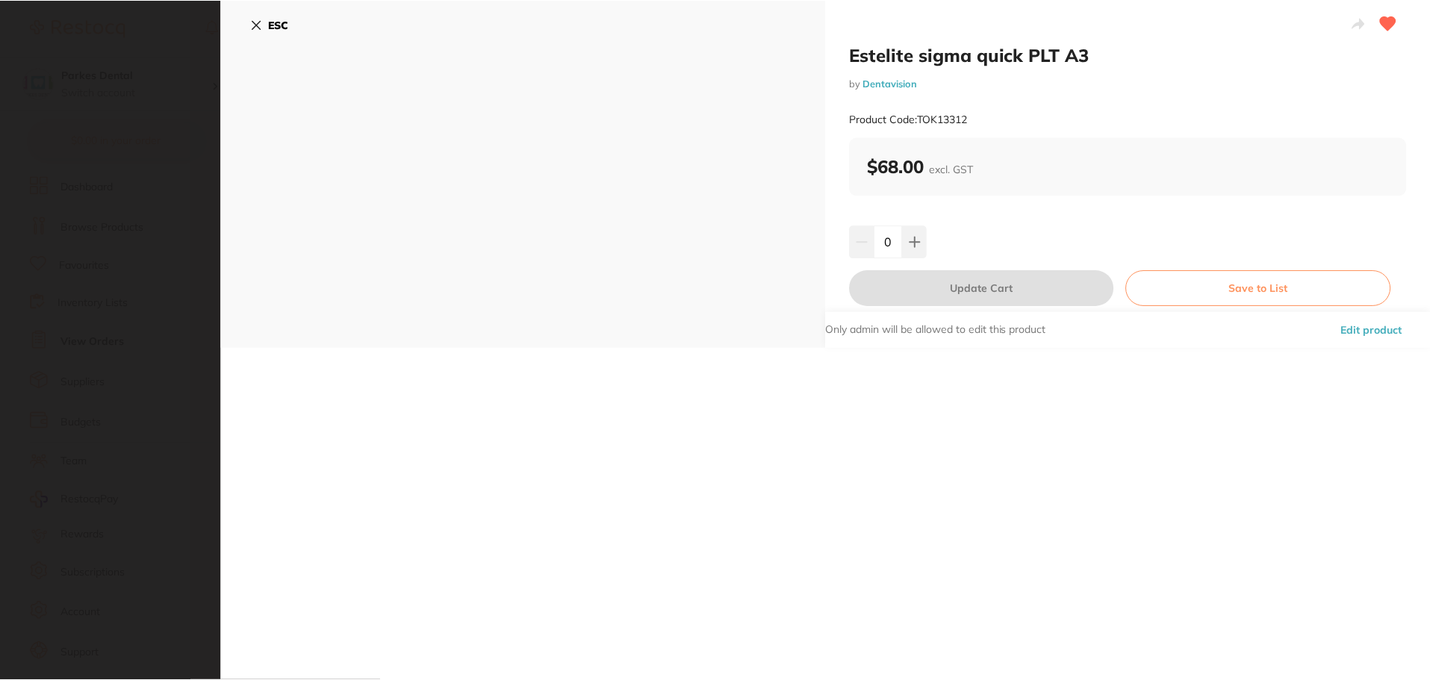
scroll to position [0, 0]
click at [255, 30] on icon at bounding box center [257, 25] width 12 height 12
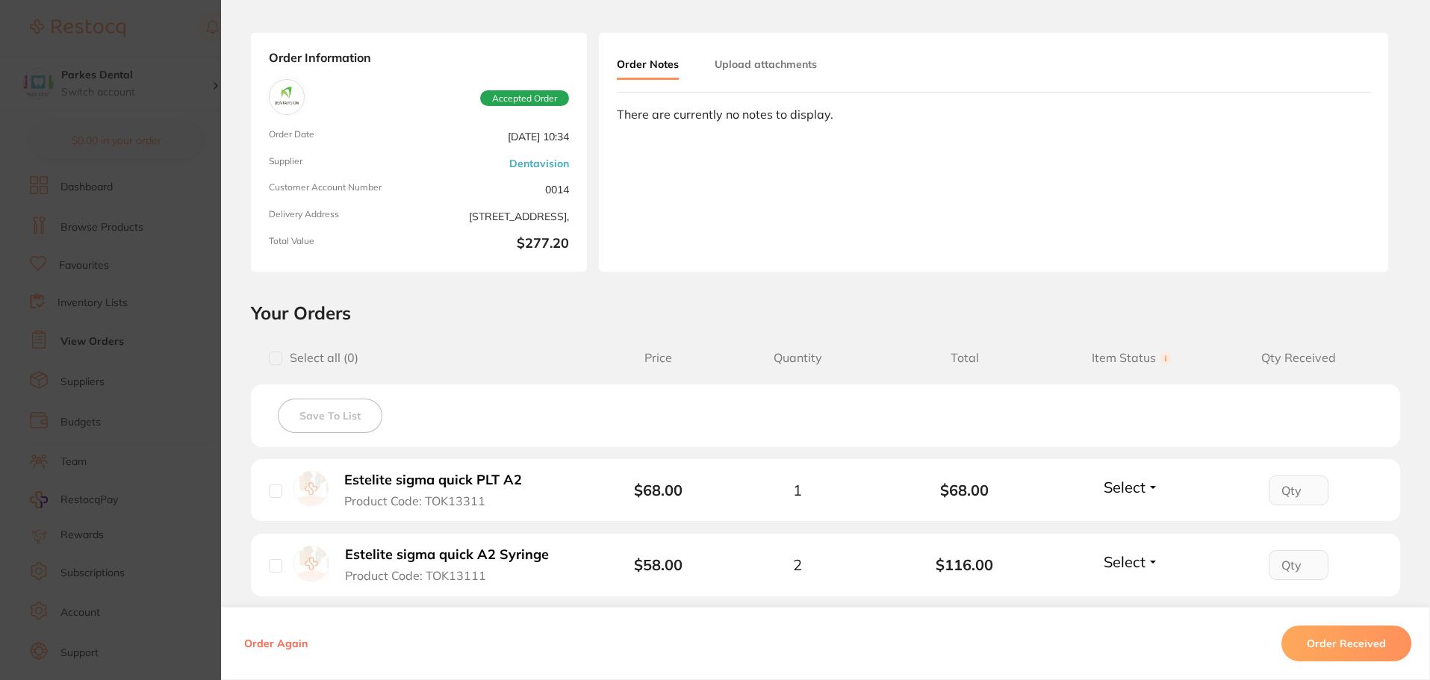
scroll to position [63, 0]
click at [182, 335] on section "Order ID: Restocq- 88610 Order Information Accepted Order Order Date [DATE] 10:…" at bounding box center [715, 340] width 1430 height 680
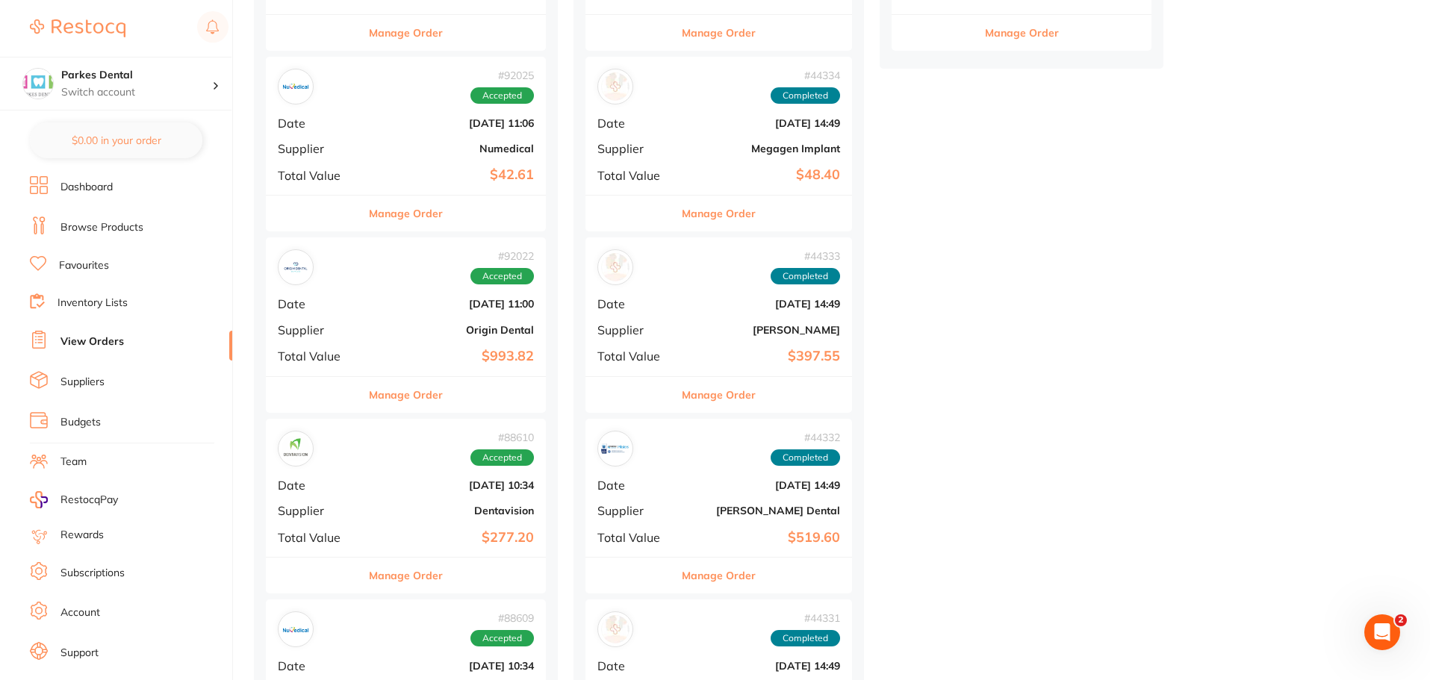
scroll to position [971, 0]
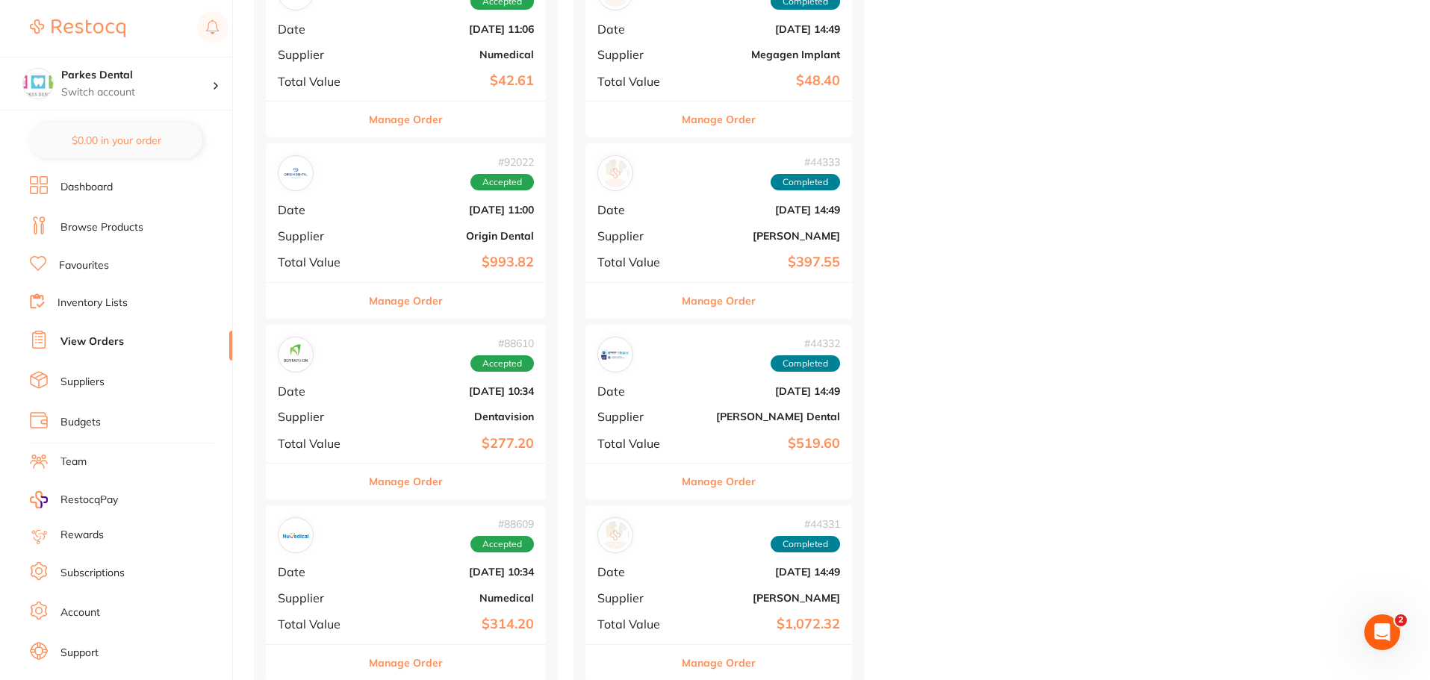
click at [442, 423] on div "# 88610 Accepted Date [DATE] 10:34 Supplier Dentavision Total Value $277.20" at bounding box center [406, 394] width 280 height 138
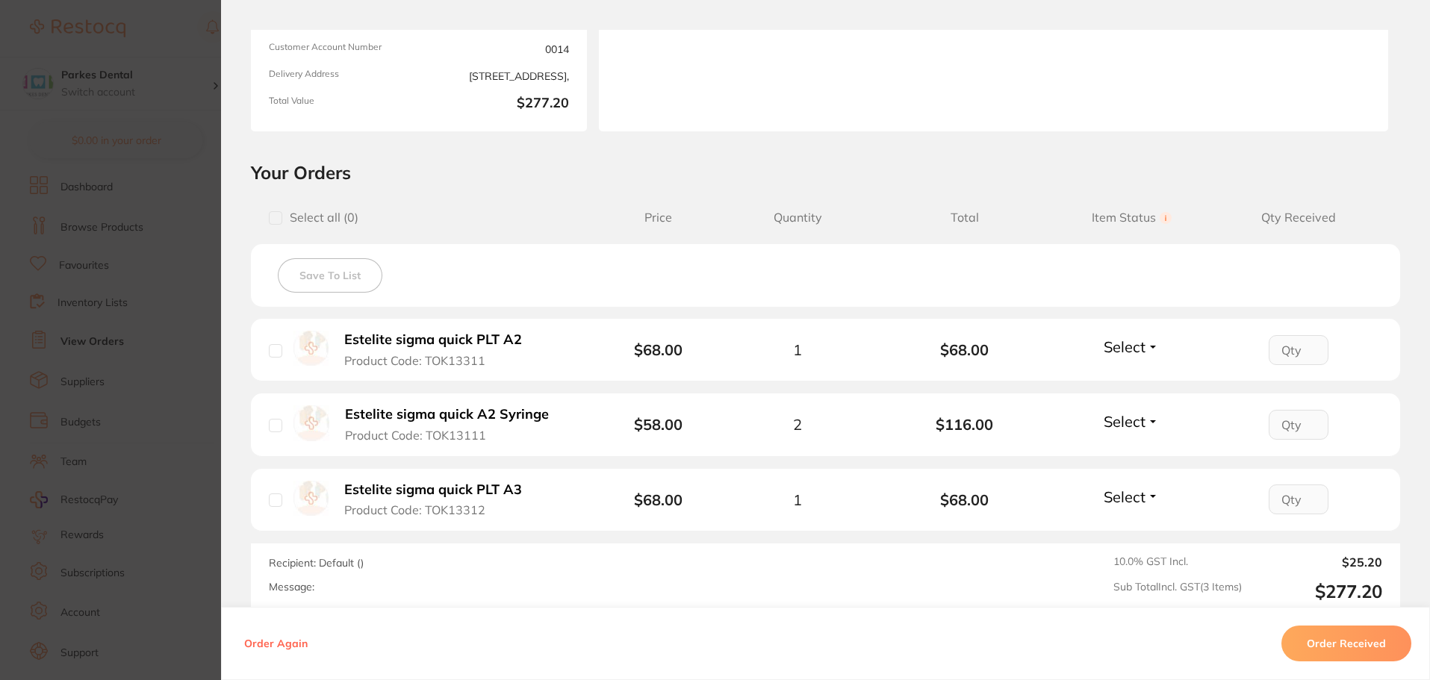
scroll to position [299, 0]
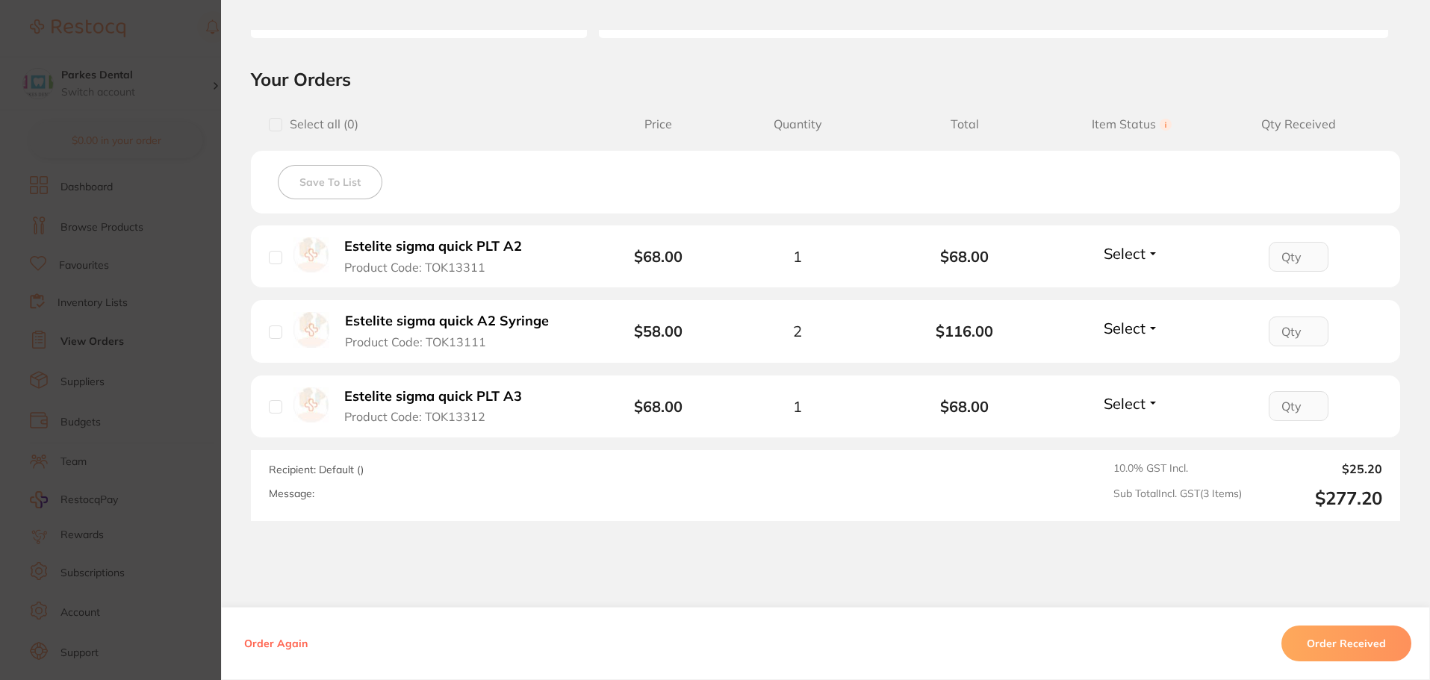
click at [155, 171] on section "Order ID: Restocq- 88610 Order Information Accepted Order Order Date [DATE] 10:…" at bounding box center [715, 340] width 1430 height 680
